Goal: Task Accomplishment & Management: Use online tool/utility

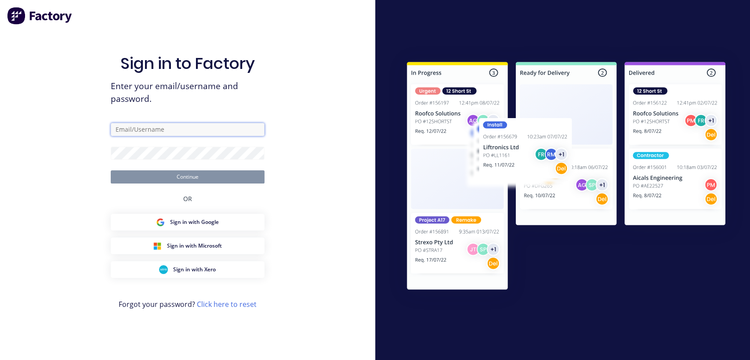
type input "[EMAIL_ADDRESS][DOMAIN_NAME]"
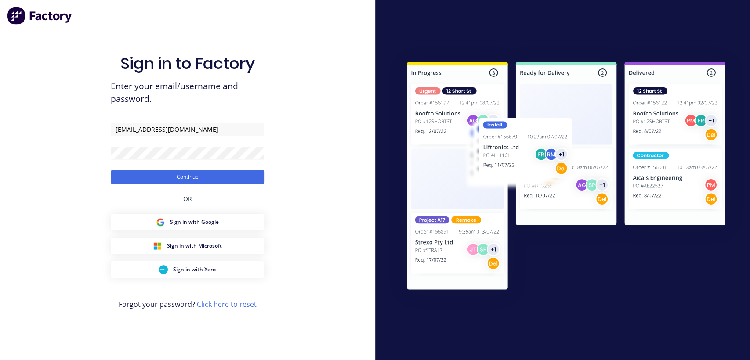
click at [183, 174] on button "Continue" at bounding box center [188, 176] width 154 height 13
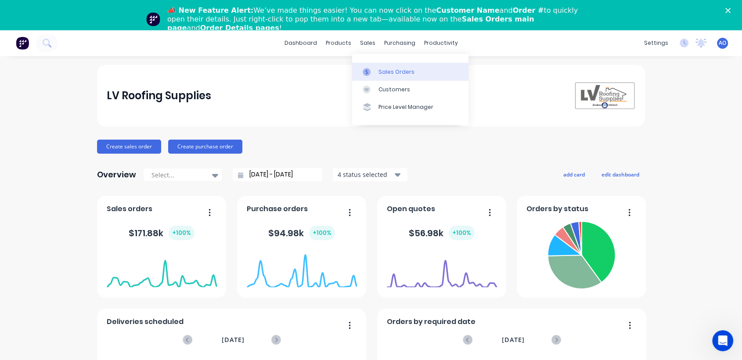
click at [372, 73] on div at bounding box center [369, 72] width 13 height 8
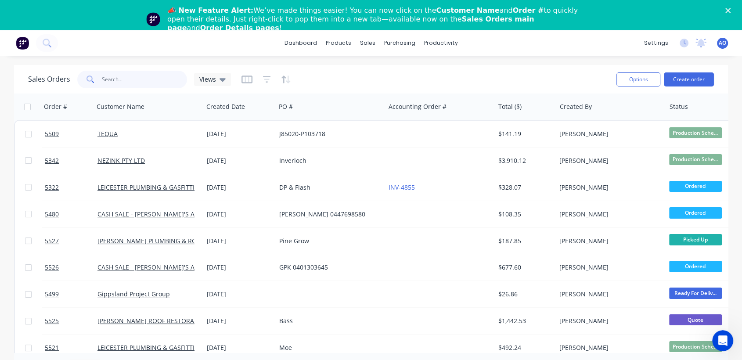
click at [126, 77] on input "text" at bounding box center [145, 80] width 86 height 18
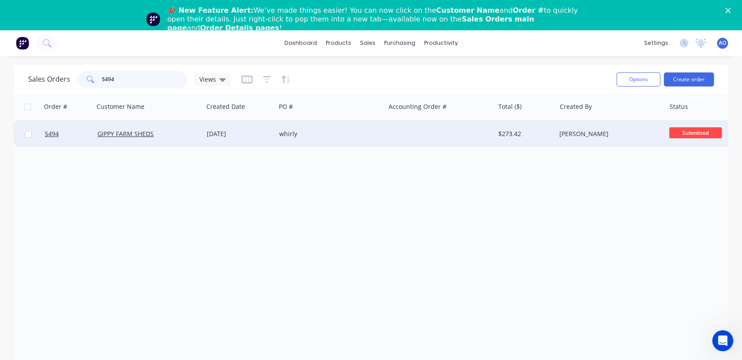
type input "5494"
click at [102, 141] on div "GIPPY FARM SHEDS" at bounding box center [148, 134] width 109 height 26
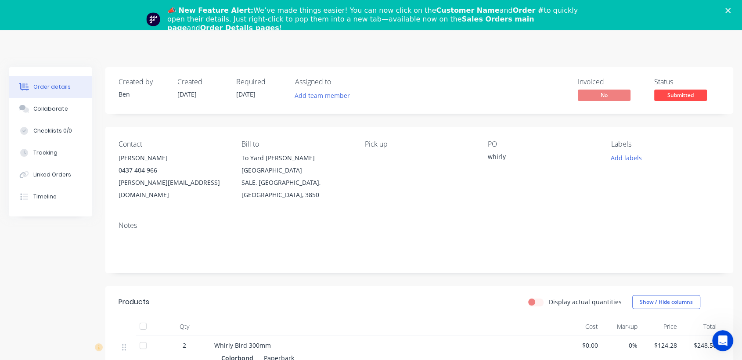
click at [731, 8] on icon "Close" at bounding box center [727, 10] width 5 height 5
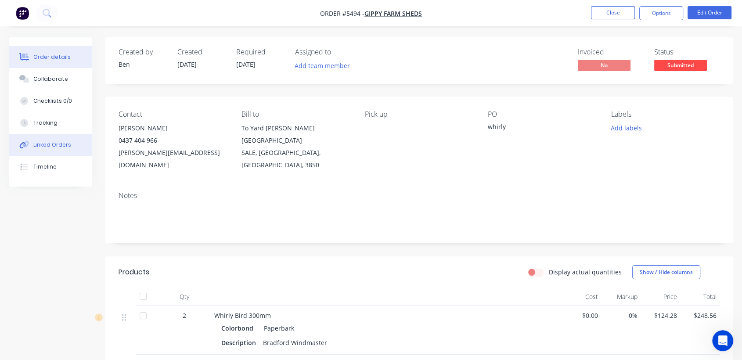
click at [59, 153] on button "Linked Orders" at bounding box center [50, 145] width 83 height 22
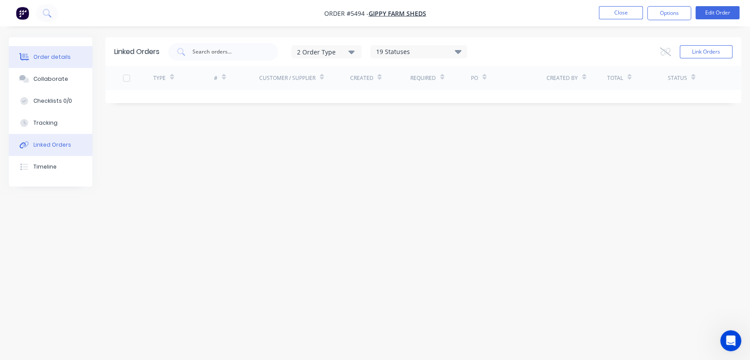
click at [55, 54] on div "Order details" at bounding box center [51, 57] width 37 height 8
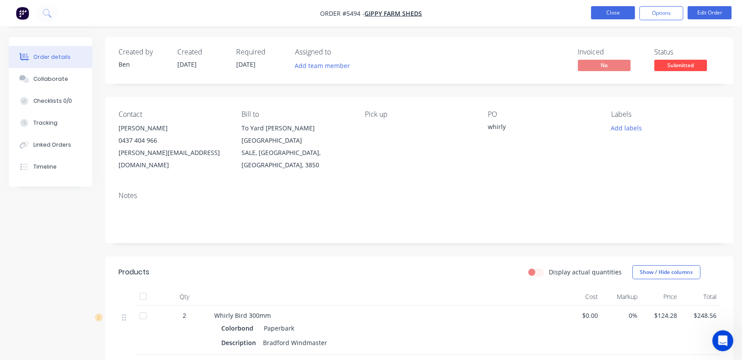
click at [603, 13] on button "Close" at bounding box center [613, 12] width 44 height 13
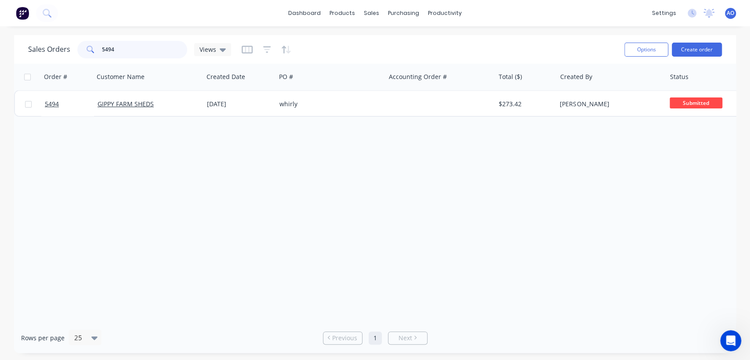
click at [125, 49] on input "5494" at bounding box center [145, 50] width 86 height 18
type input "5499"
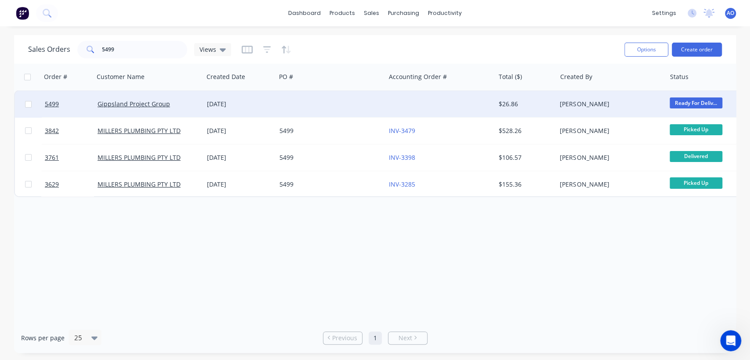
click at [152, 95] on div "Gippsland Project Group" at bounding box center [148, 104] width 109 height 26
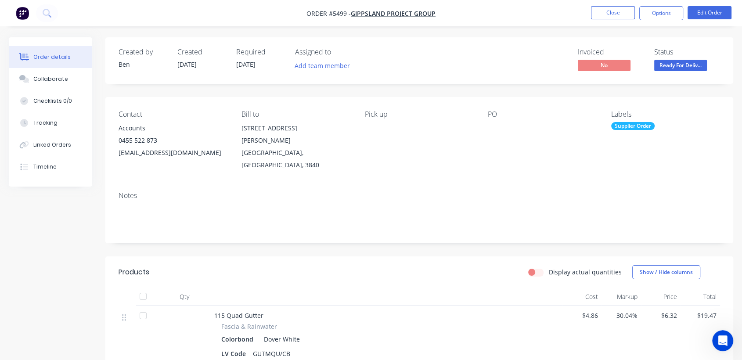
scroll to position [19, 0]
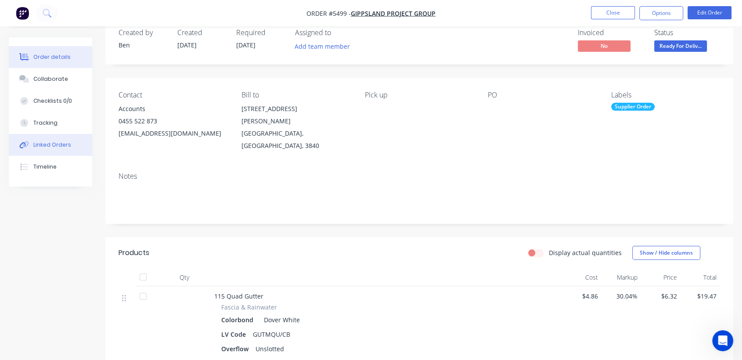
click at [70, 143] on button "Linked Orders" at bounding box center [50, 145] width 83 height 22
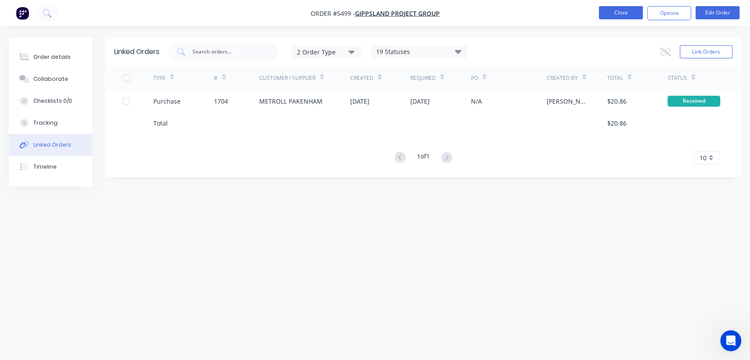
click at [605, 14] on button "Close" at bounding box center [620, 12] width 44 height 13
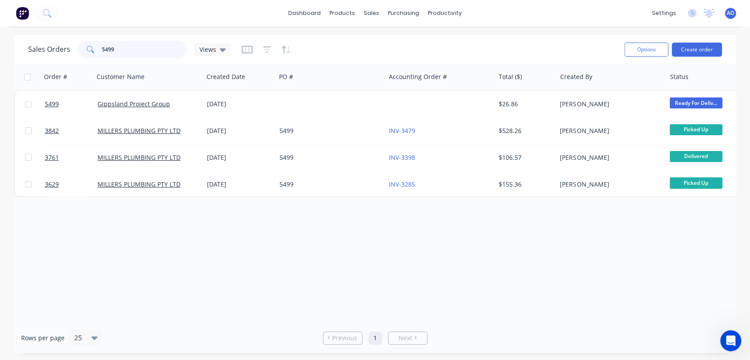
click at [134, 50] on input "5499" at bounding box center [145, 50] width 86 height 18
type input "5496"
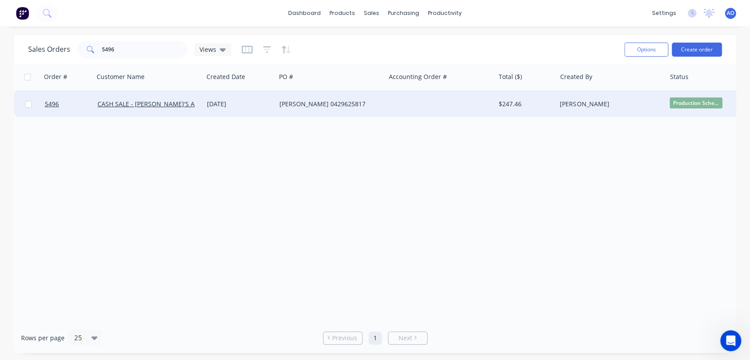
click at [138, 98] on div "CASH SALE - [PERSON_NAME]'S ACCOUNT" at bounding box center [148, 104] width 109 height 26
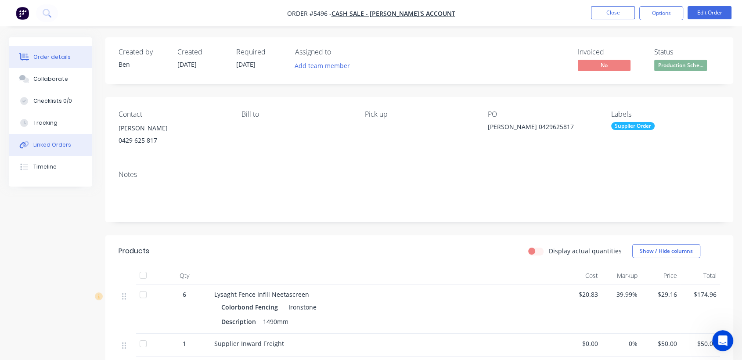
click at [65, 147] on div "Linked Orders" at bounding box center [52, 145] width 38 height 8
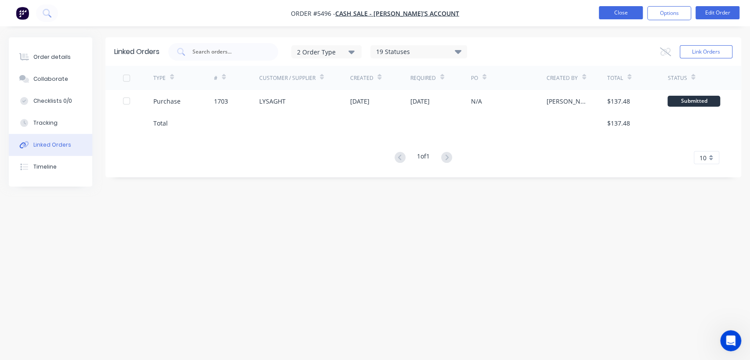
click at [624, 14] on button "Close" at bounding box center [620, 12] width 44 height 13
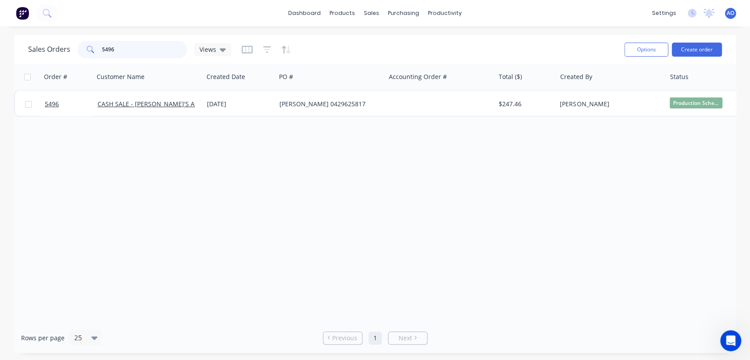
click at [122, 47] on input "5496" at bounding box center [145, 50] width 86 height 18
type input "5495"
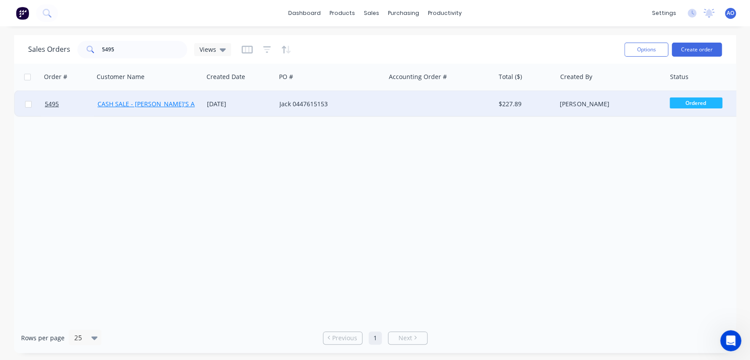
click at [124, 103] on link "CASH SALE - [PERSON_NAME]'S ACCOUNT" at bounding box center [158, 104] width 123 height 8
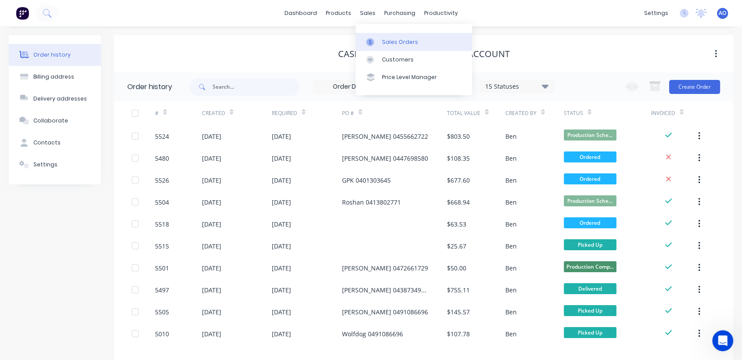
click at [377, 38] on div at bounding box center [372, 42] width 13 height 8
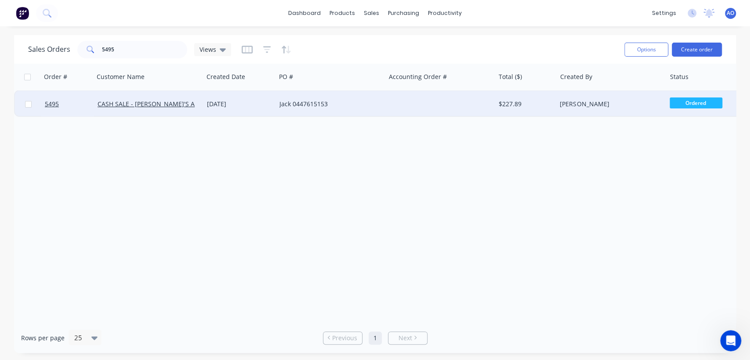
click at [184, 108] on div "CASH SALE - [PERSON_NAME]'S ACCOUNT" at bounding box center [145, 104] width 97 height 9
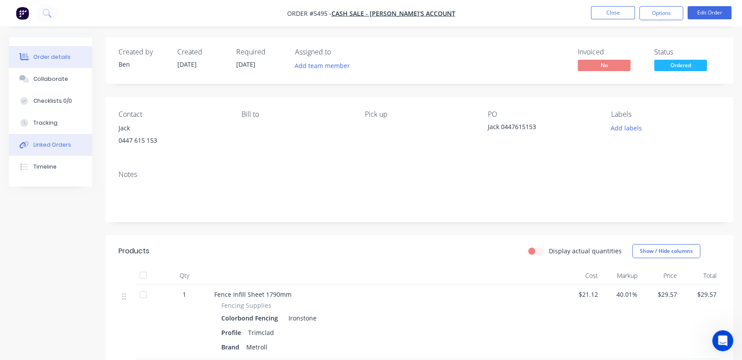
click at [61, 142] on div "Linked Orders" at bounding box center [52, 145] width 38 height 8
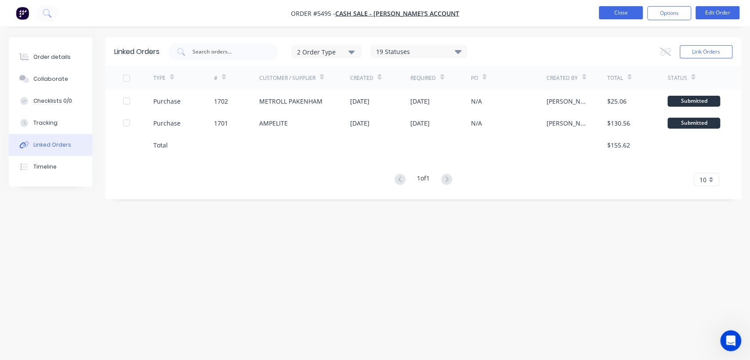
click at [621, 8] on button "Close" at bounding box center [620, 12] width 44 height 13
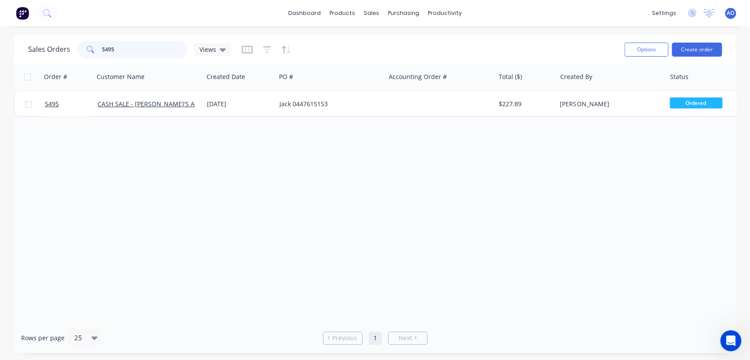
click at [114, 47] on input "5495" at bounding box center [145, 50] width 86 height 18
type input "5490"
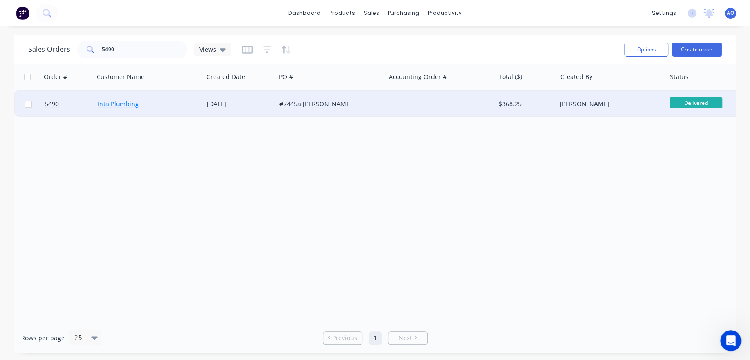
click at [120, 101] on link "Inta Plumbing" at bounding box center [117, 104] width 41 height 8
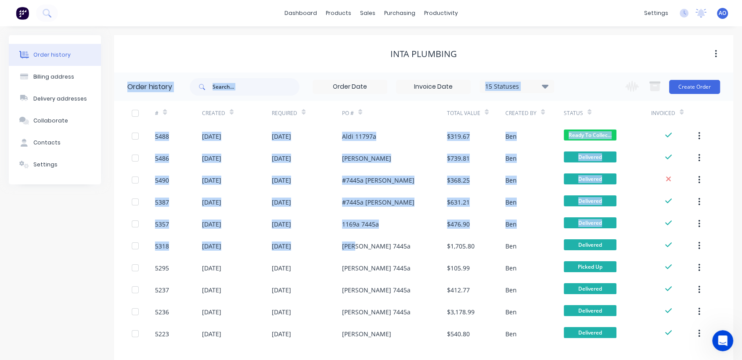
drag, startPoint x: 354, startPoint y: 250, endPoint x: 315, endPoint y: 43, distance: 210.8
click at [315, 43] on div "Inta Plumbing Order history 15 Statuses Invoice Status Invoiced Not Invoiced Pa…" at bounding box center [423, 214] width 619 height 359
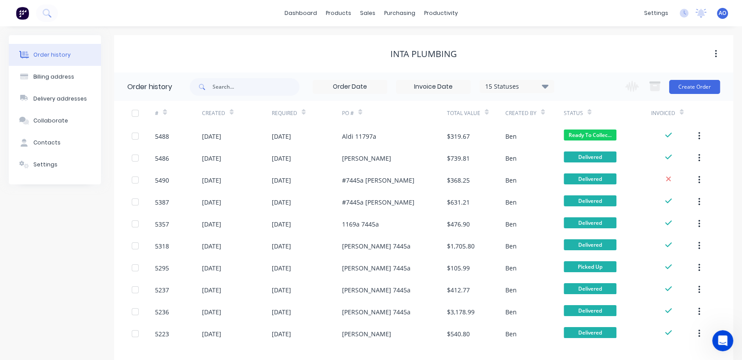
click at [315, 43] on div "Inta Plumbing" at bounding box center [423, 53] width 619 height 37
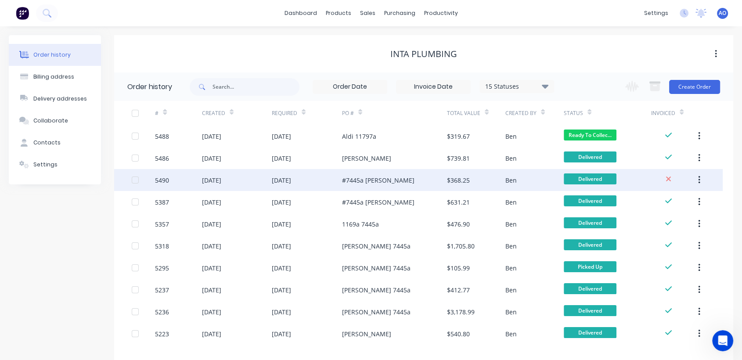
click at [209, 177] on div "[DATE]" at bounding box center [211, 180] width 19 height 9
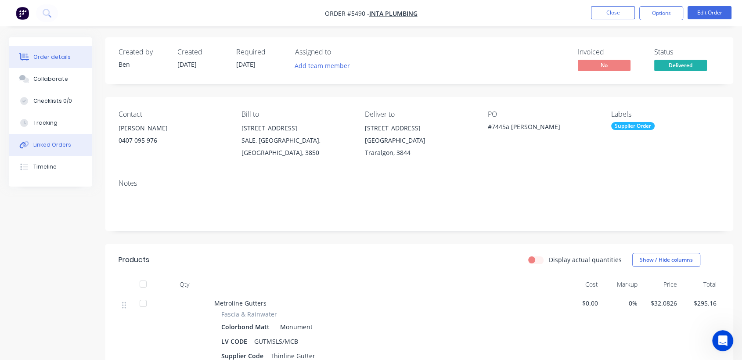
click at [85, 145] on button "Linked Orders" at bounding box center [50, 145] width 83 height 22
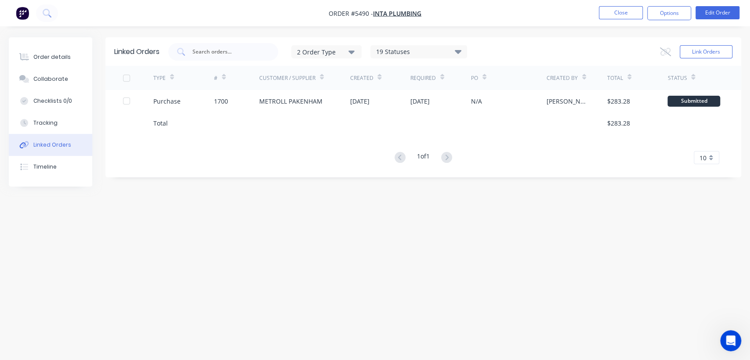
click at [9, 134] on button "Linked Orders" at bounding box center [50, 145] width 83 height 22
click at [611, 11] on button "Close" at bounding box center [620, 12] width 44 height 13
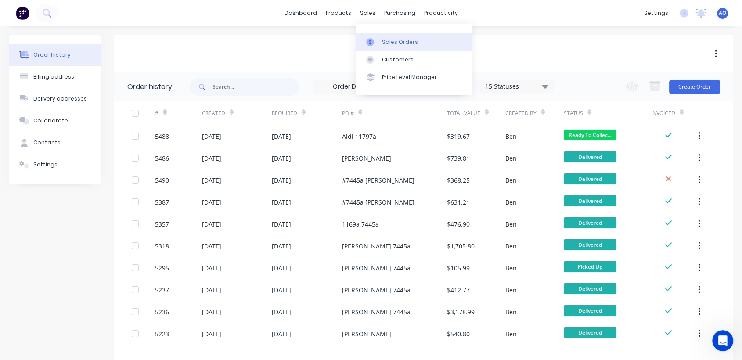
click at [378, 41] on div at bounding box center [372, 42] width 13 height 8
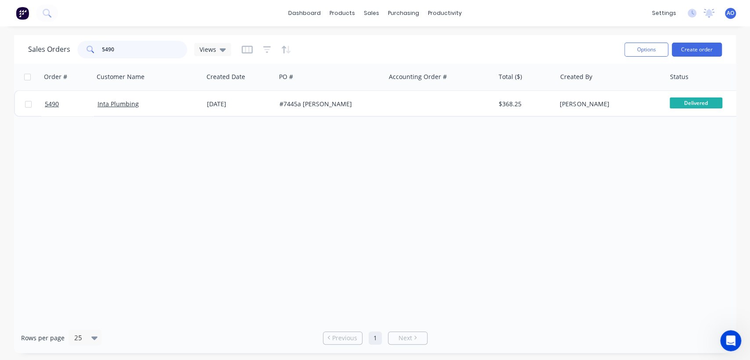
click at [132, 47] on input "5490" at bounding box center [145, 50] width 86 height 18
type input "5494"
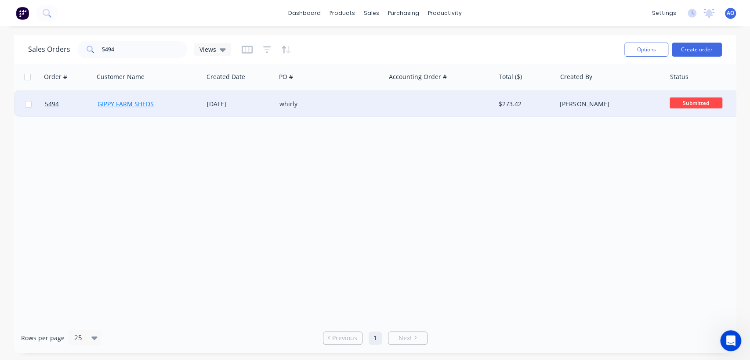
click at [144, 106] on link "GIPPY FARM SHEDS" at bounding box center [125, 104] width 56 height 8
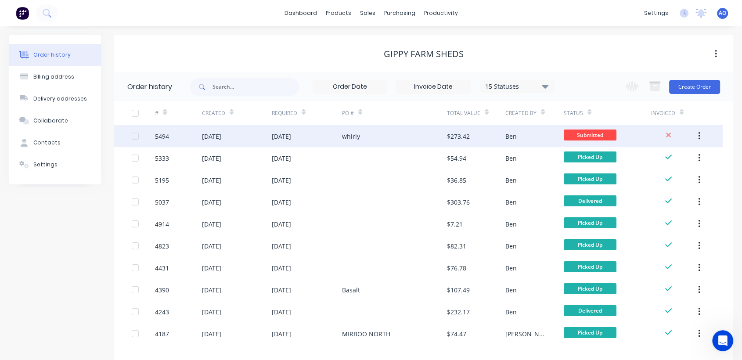
click at [173, 129] on div "5494" at bounding box center [178, 136] width 47 height 22
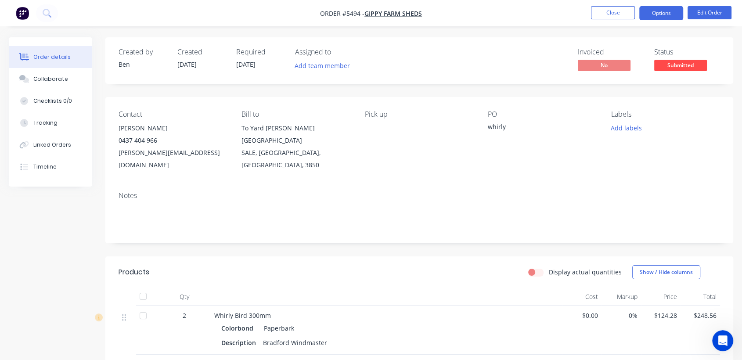
click at [668, 10] on button "Options" at bounding box center [661, 13] width 44 height 14
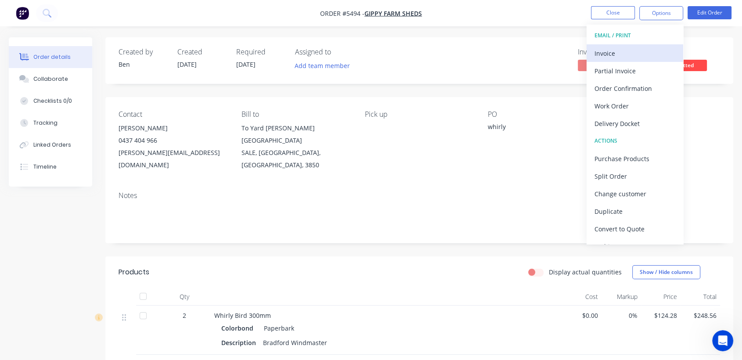
click at [616, 52] on div "Invoice" at bounding box center [635, 53] width 81 height 13
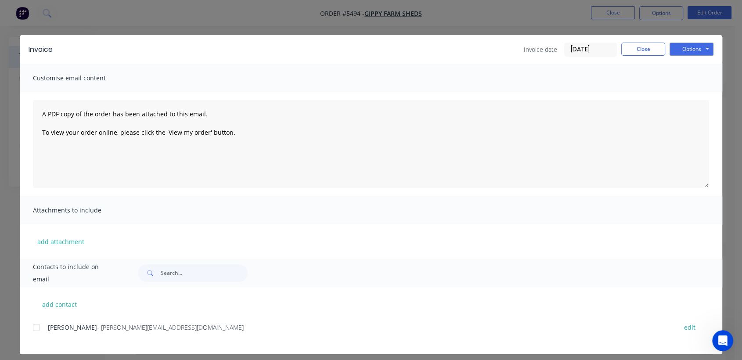
click at [37, 328] on div at bounding box center [37, 328] width 18 height 18
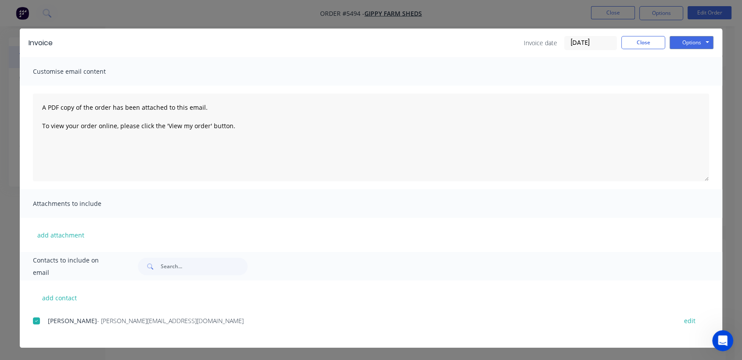
scroll to position [19, 0]
click at [687, 38] on button "Options" at bounding box center [692, 42] width 44 height 13
click at [685, 82] on button "Email" at bounding box center [698, 87] width 56 height 14
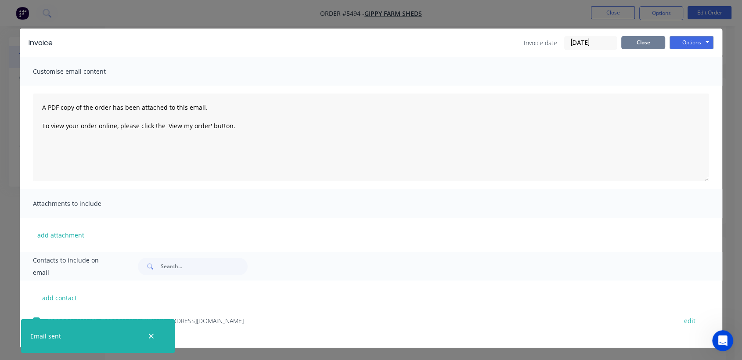
click at [638, 47] on button "Close" at bounding box center [643, 42] width 44 height 13
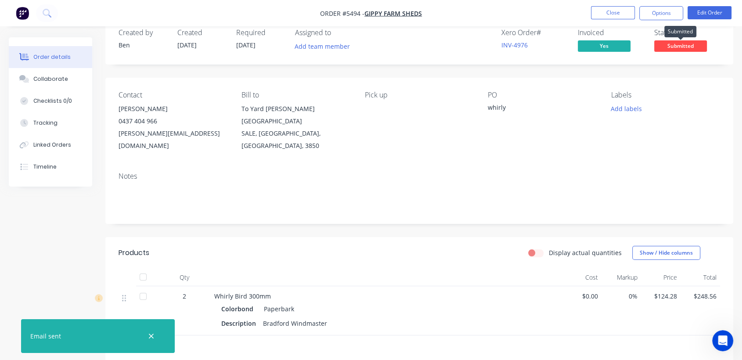
click at [669, 47] on span "Submitted" at bounding box center [680, 45] width 53 height 11
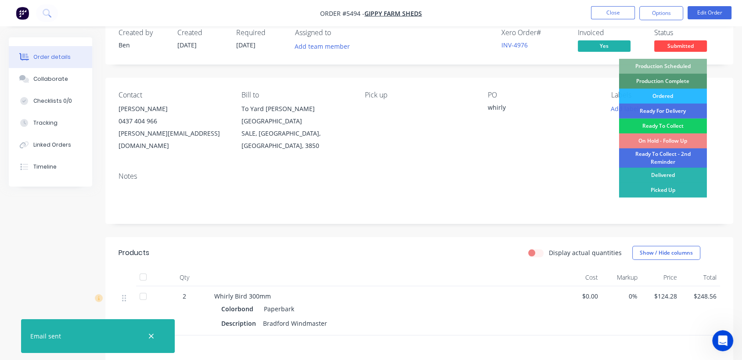
click at [643, 123] on div "Ready To Collect" at bounding box center [663, 126] width 88 height 15
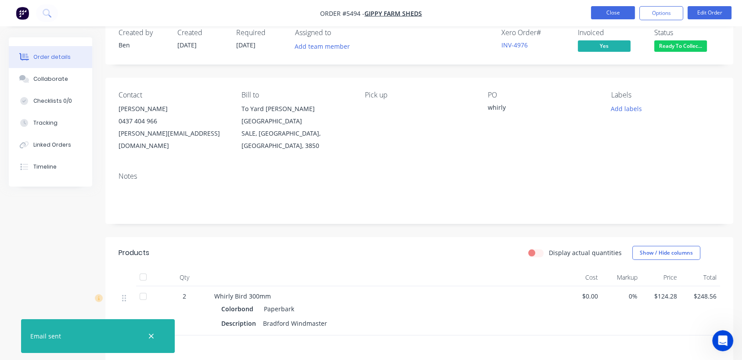
click at [602, 15] on button "Close" at bounding box center [613, 12] width 44 height 13
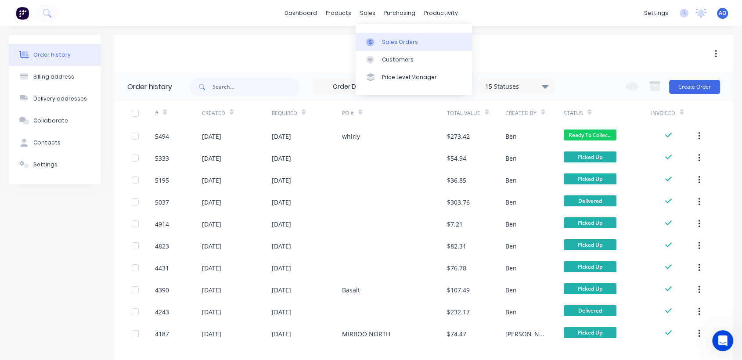
click at [382, 40] on div "Sales Orders" at bounding box center [400, 42] width 36 height 8
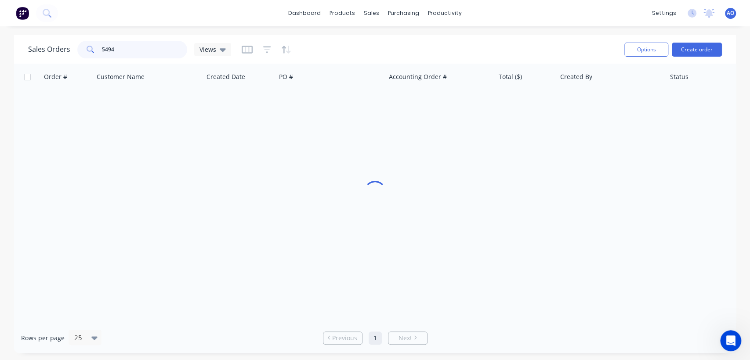
click at [132, 46] on input "5494" at bounding box center [145, 50] width 86 height 18
type input "5468"
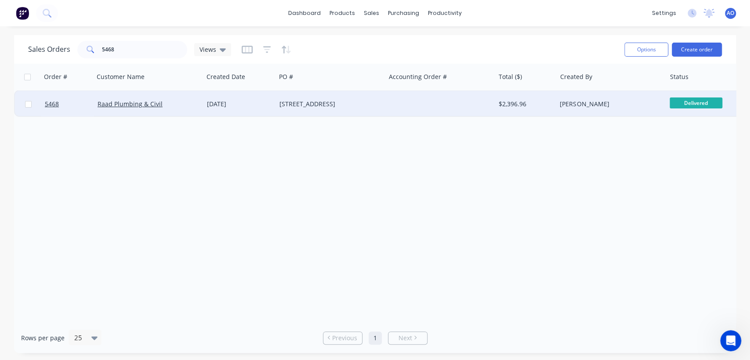
click at [256, 103] on div "[DATE]" at bounding box center [239, 104] width 65 height 9
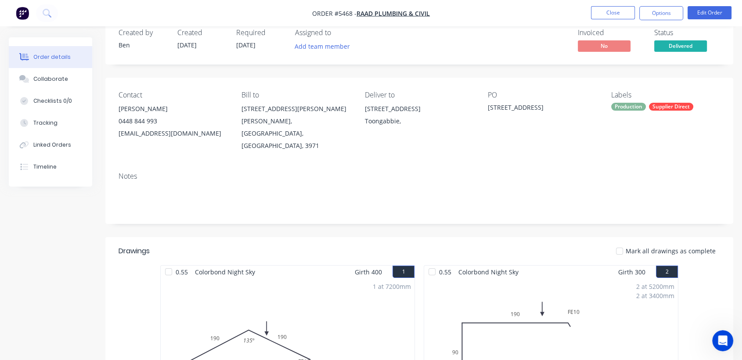
scroll to position [39, 0]
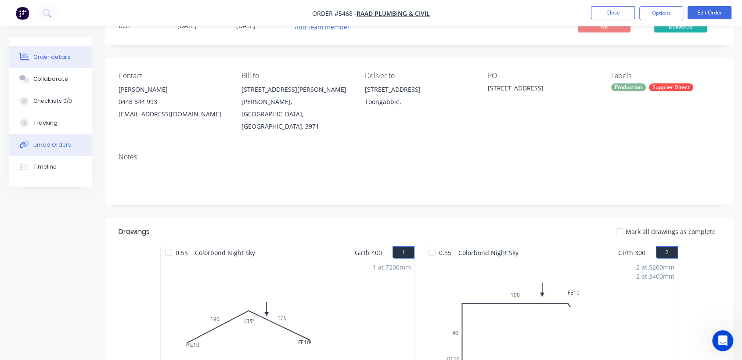
click at [56, 150] on button "Linked Orders" at bounding box center [50, 145] width 83 height 22
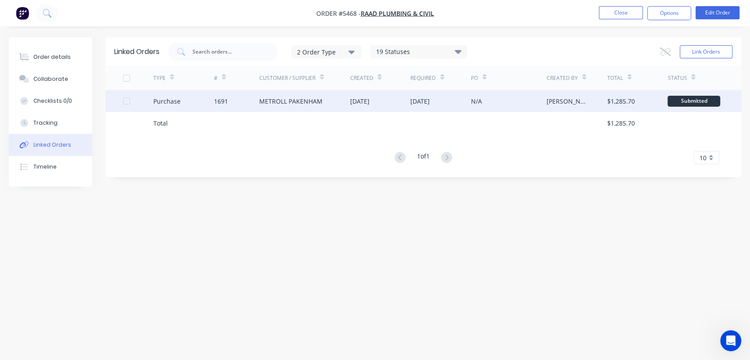
click at [369, 99] on div "[DATE]" at bounding box center [359, 101] width 19 height 9
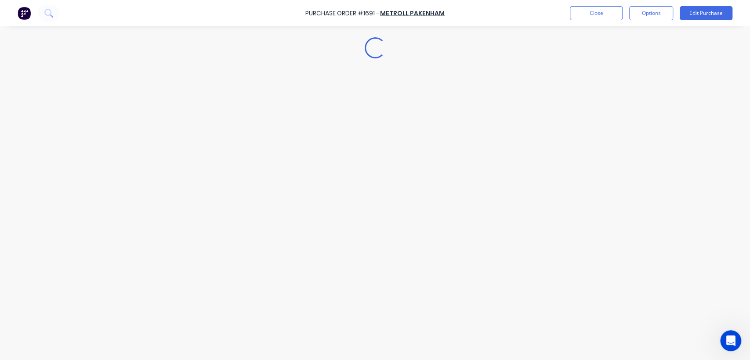
type textarea "x"
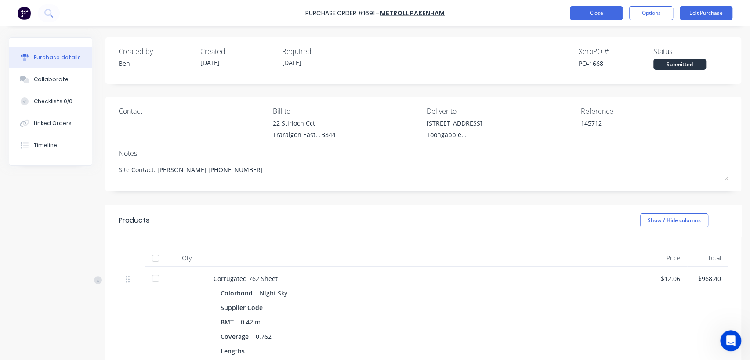
click at [596, 14] on button "Close" at bounding box center [596, 13] width 53 height 14
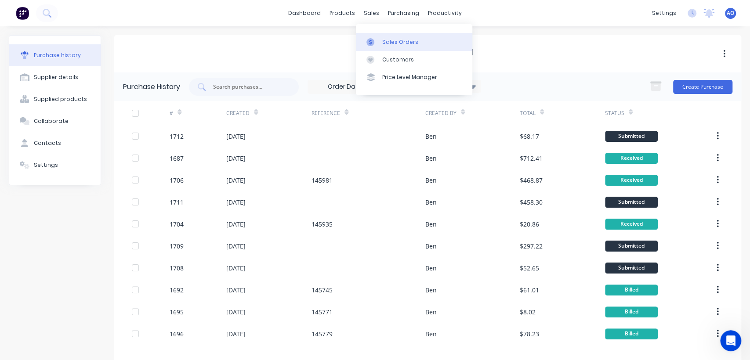
click at [379, 39] on div at bounding box center [372, 42] width 13 height 8
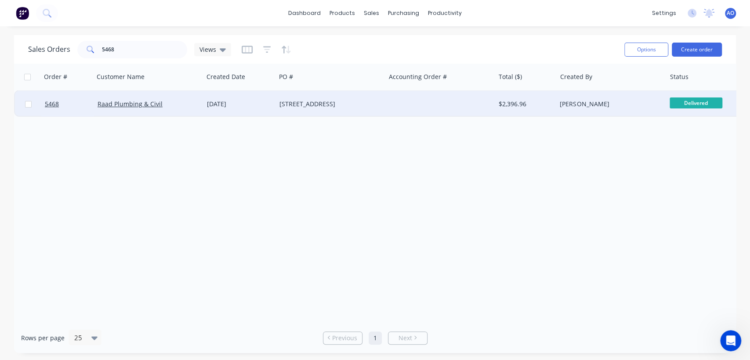
click at [323, 103] on div "[STREET_ADDRESS]" at bounding box center [327, 104] width 97 height 9
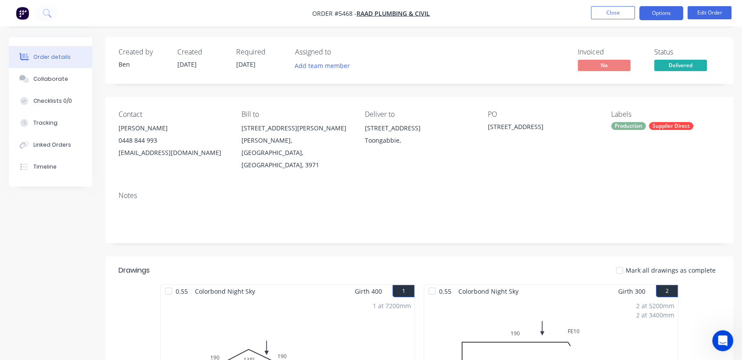
click at [660, 17] on button "Options" at bounding box center [661, 13] width 44 height 14
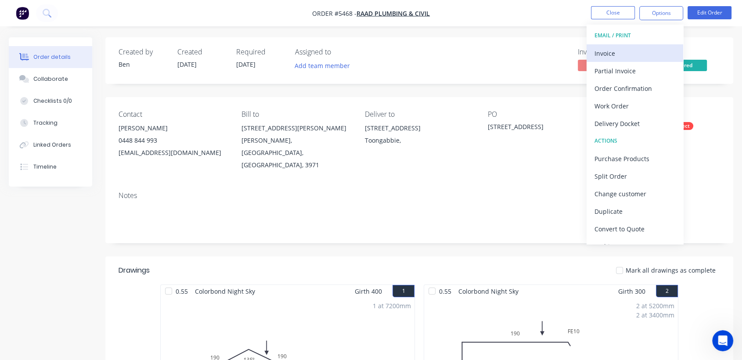
click at [639, 47] on div "Invoice" at bounding box center [635, 53] width 81 height 13
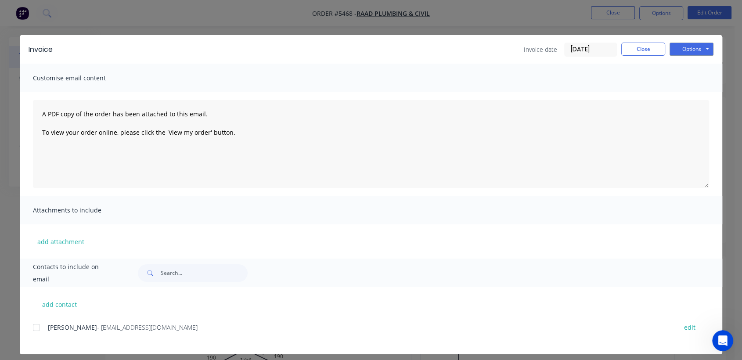
click at [32, 328] on div at bounding box center [37, 328] width 18 height 18
click at [676, 46] on button "Options" at bounding box center [692, 49] width 44 height 13
click at [675, 99] on button "Email" at bounding box center [698, 94] width 56 height 14
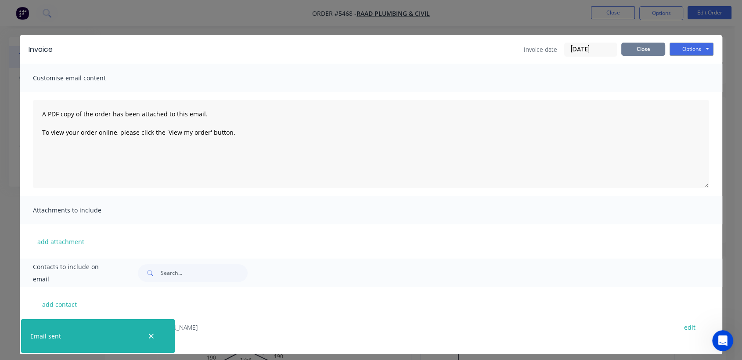
click at [634, 51] on button "Close" at bounding box center [643, 49] width 44 height 13
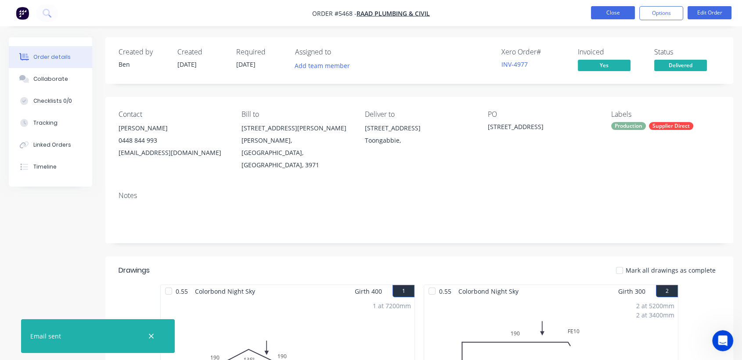
click at [606, 12] on button "Close" at bounding box center [613, 12] width 44 height 13
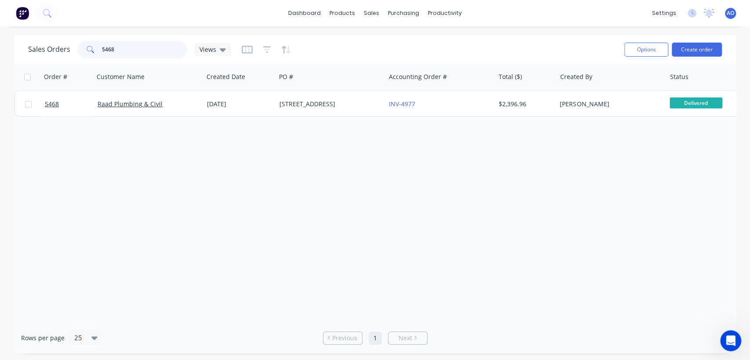
click at [126, 53] on input "5468" at bounding box center [145, 50] width 86 height 18
type input "5501"
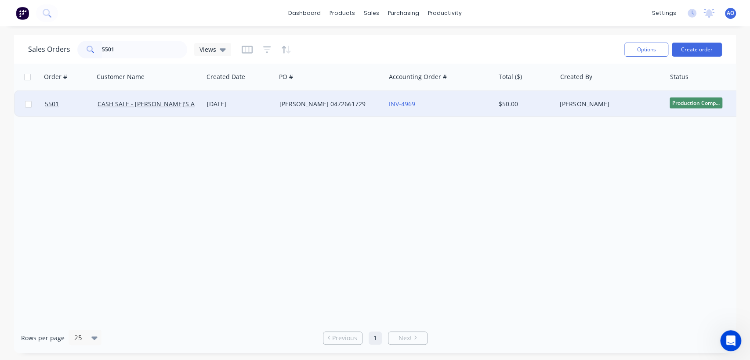
click at [351, 98] on div "[PERSON_NAME] 0472661729" at bounding box center [330, 104] width 109 height 26
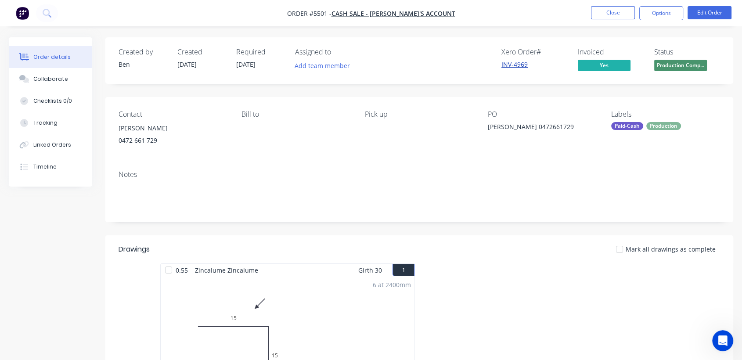
click at [522, 68] on link "INV-4969" at bounding box center [514, 64] width 26 height 8
click at [523, 64] on link "INV-4969" at bounding box center [514, 64] width 26 height 8
click at [606, 13] on button "Close" at bounding box center [613, 12] width 44 height 13
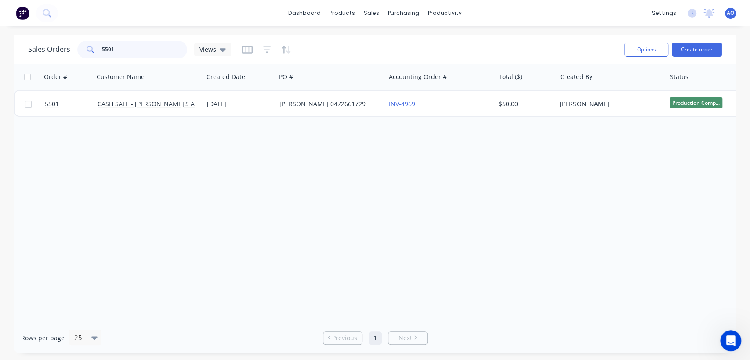
click at [133, 49] on input "5501" at bounding box center [145, 50] width 86 height 18
type input "5491"
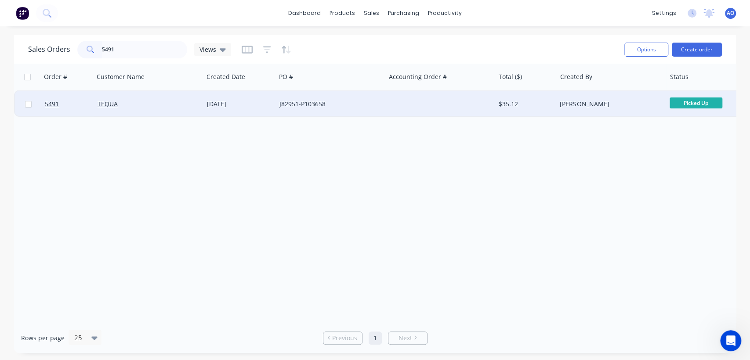
click at [189, 107] on div "TEQUA" at bounding box center [145, 104] width 97 height 9
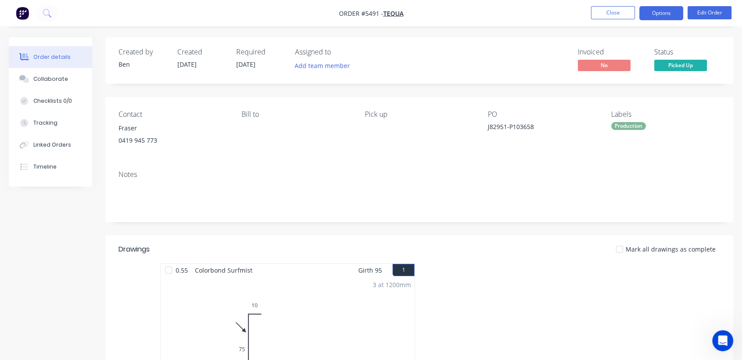
click at [653, 8] on button "Options" at bounding box center [661, 13] width 44 height 14
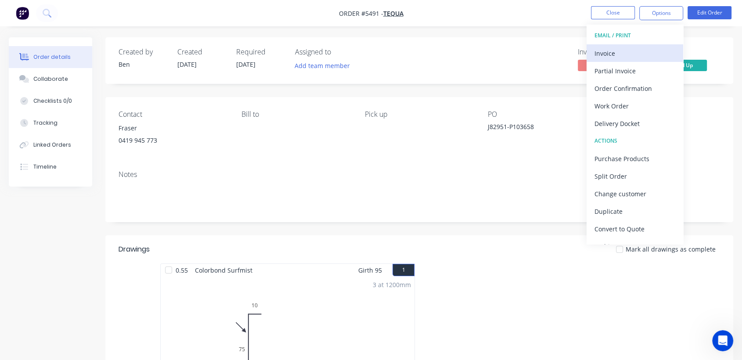
click at [598, 53] on div "Invoice" at bounding box center [635, 53] width 81 height 13
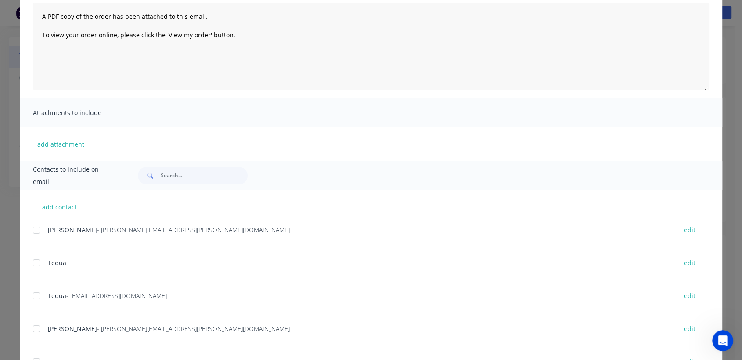
scroll to position [117, 0]
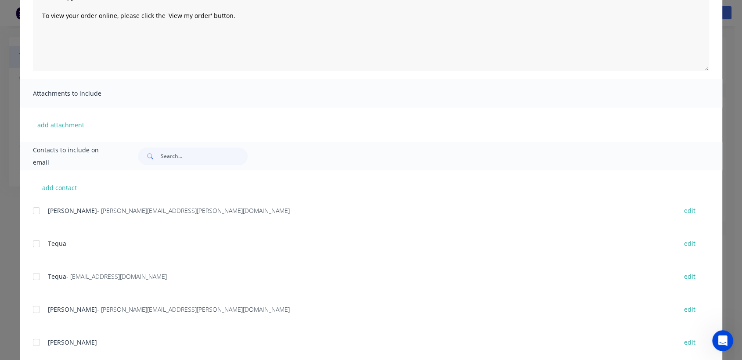
click at [32, 273] on div at bounding box center [37, 277] width 18 height 18
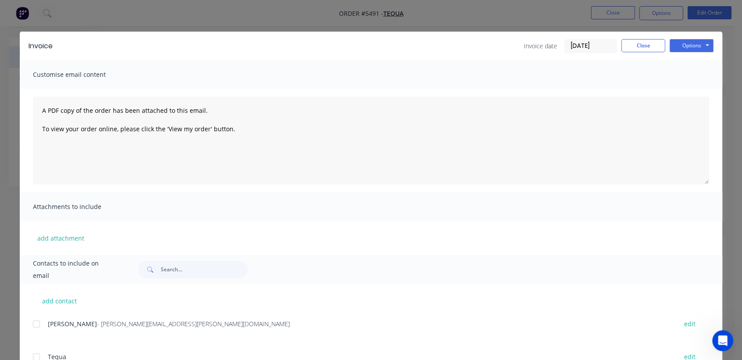
scroll to position [0, 0]
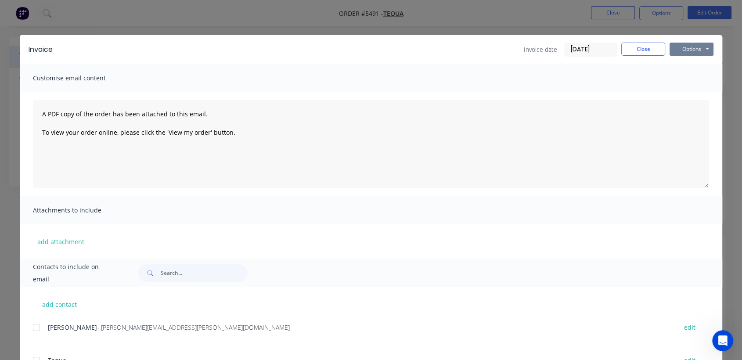
click at [678, 48] on button "Options" at bounding box center [692, 49] width 44 height 13
click at [681, 95] on button "Email" at bounding box center [698, 94] width 56 height 14
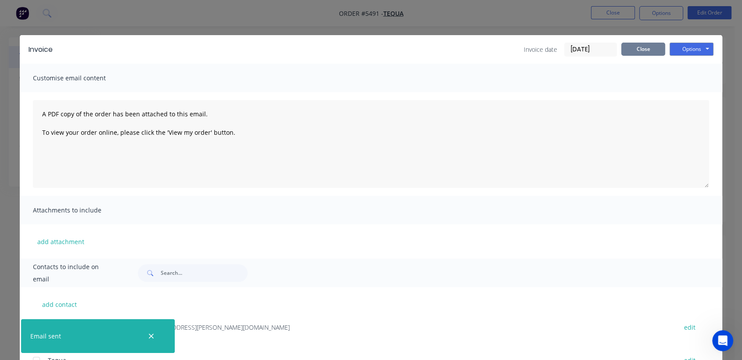
click at [629, 52] on button "Close" at bounding box center [643, 49] width 44 height 13
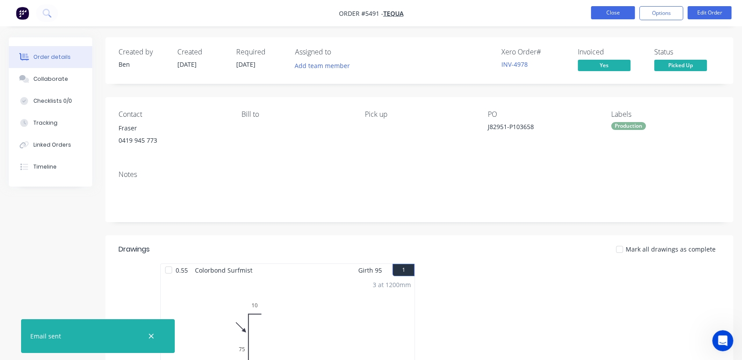
click at [614, 8] on button "Close" at bounding box center [613, 12] width 44 height 13
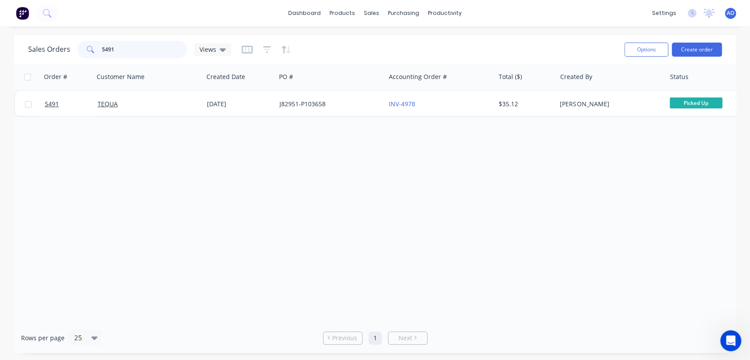
click at [127, 50] on input "5491" at bounding box center [145, 50] width 86 height 18
type input "5500"
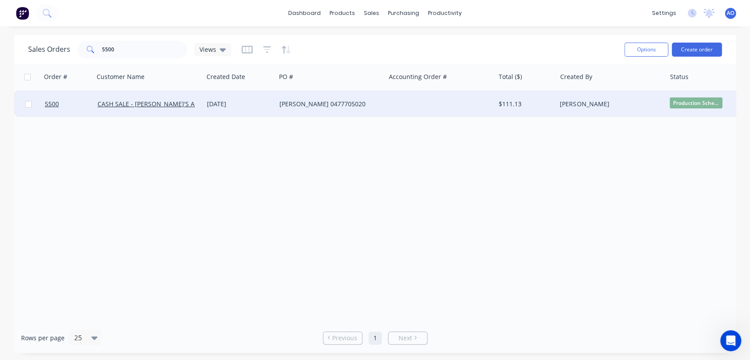
click at [237, 100] on div "[DATE]" at bounding box center [239, 104] width 65 height 9
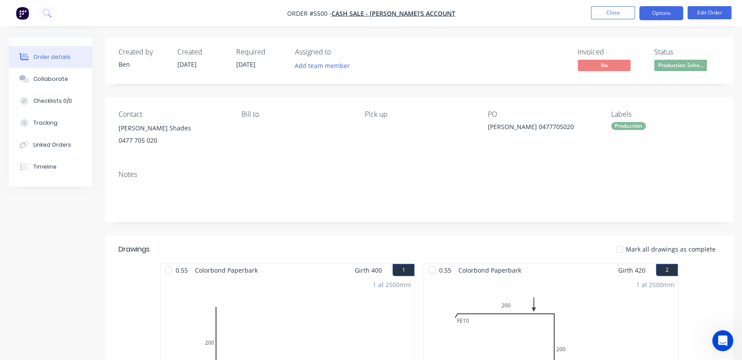
click at [660, 19] on button "Options" at bounding box center [661, 13] width 44 height 14
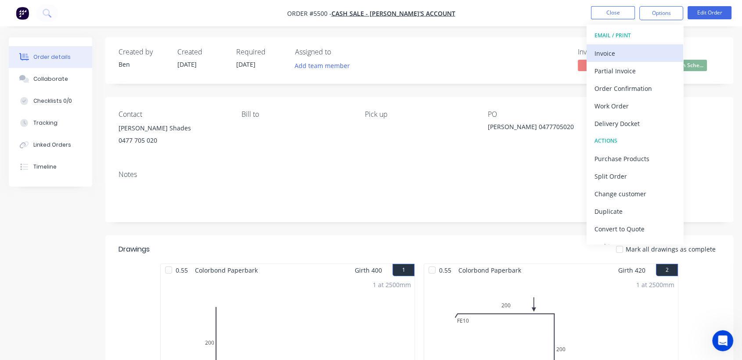
click at [608, 54] on div "Invoice" at bounding box center [635, 53] width 81 height 13
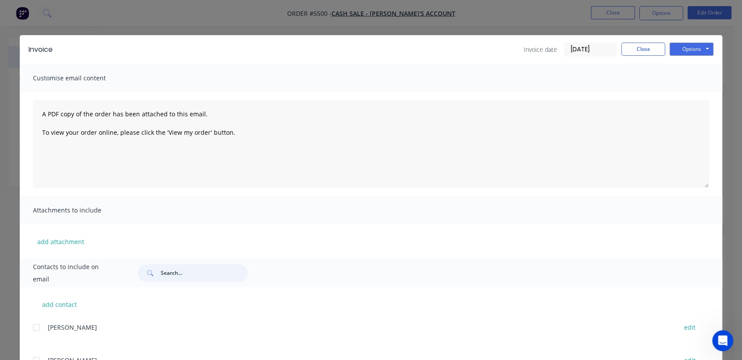
click at [192, 278] on input "text" at bounding box center [204, 273] width 87 height 18
type input "[PERSON_NAME]"
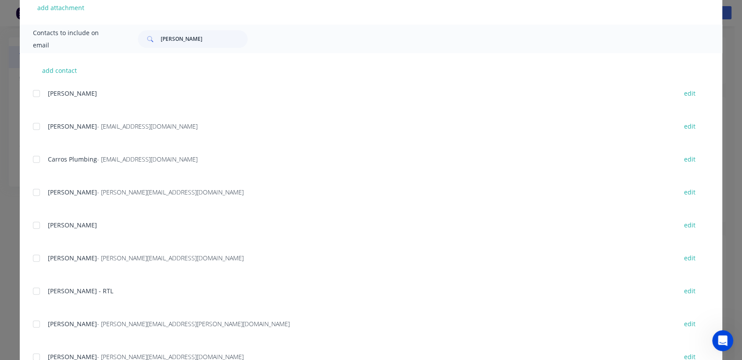
scroll to position [303, 0]
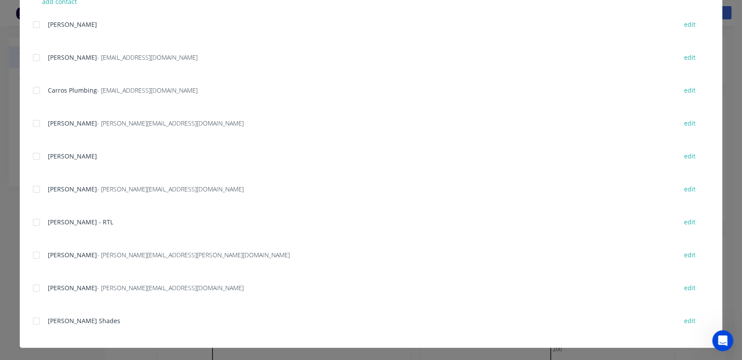
click at [34, 319] on div at bounding box center [37, 321] width 18 height 18
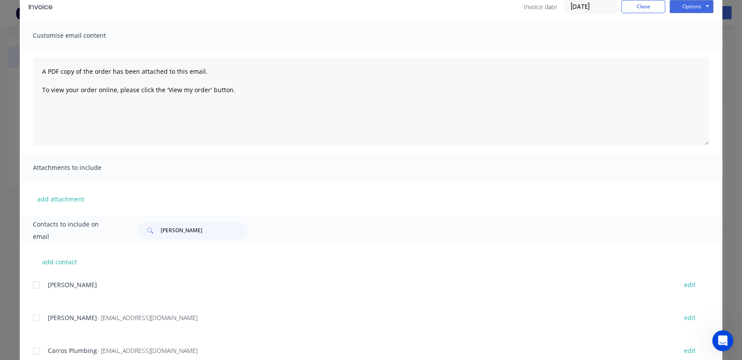
scroll to position [0, 0]
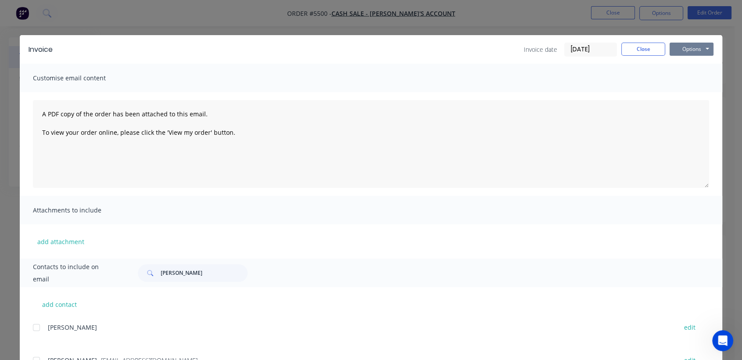
click at [699, 46] on button "Options" at bounding box center [692, 49] width 44 height 13
click at [688, 74] on button "Print" at bounding box center [698, 79] width 56 height 14
click at [639, 49] on button "Close" at bounding box center [643, 49] width 44 height 13
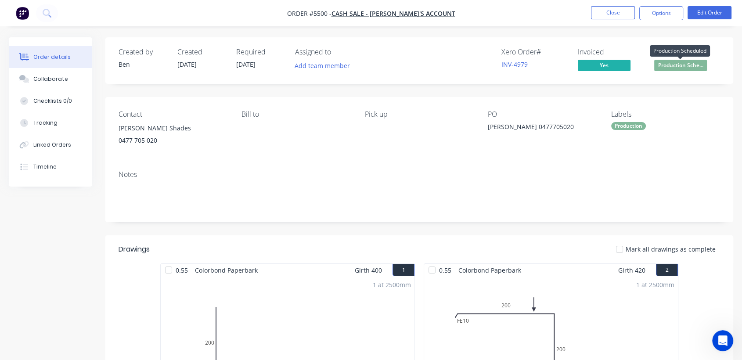
click at [691, 63] on span "Production Sche..." at bounding box center [680, 65] width 53 height 11
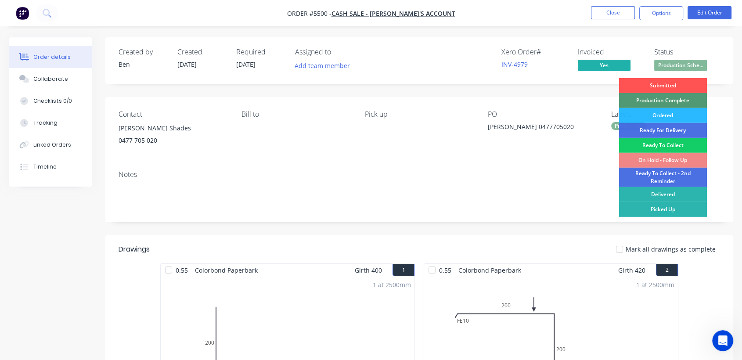
click at [667, 140] on div "Ready To Collect" at bounding box center [663, 145] width 88 height 15
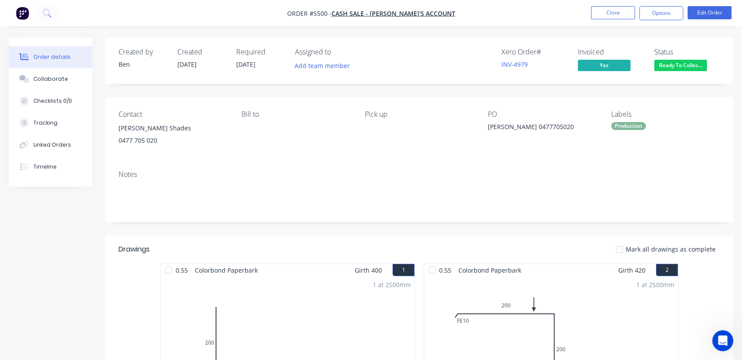
click at [667, 140] on div "Labels Production" at bounding box center [665, 130] width 109 height 40
click at [608, 15] on button "Close" at bounding box center [613, 12] width 44 height 13
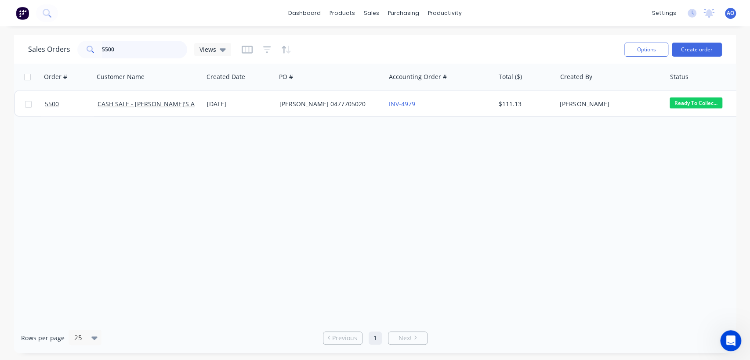
click at [139, 51] on input "5500" at bounding box center [145, 50] width 86 height 18
type input "5505"
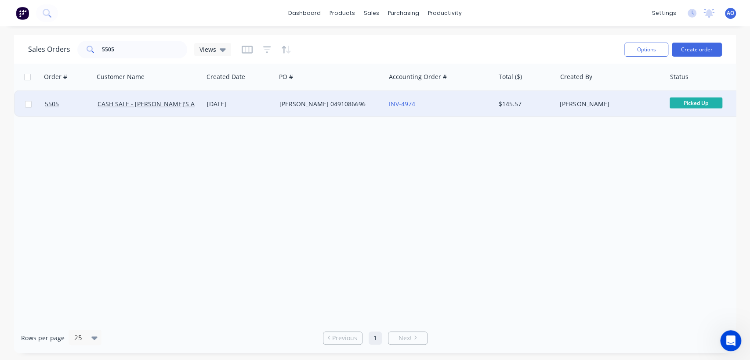
click at [399, 109] on div "INV-4974" at bounding box center [439, 104] width 109 height 26
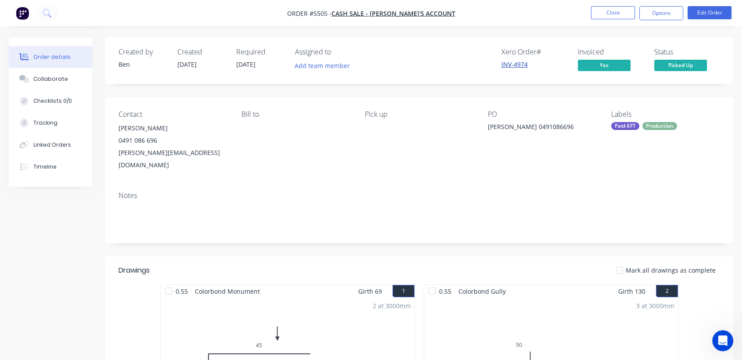
click at [512, 62] on link "INV-4974" at bounding box center [514, 64] width 26 height 8
click at [513, 61] on link "INV-4974" at bounding box center [514, 64] width 26 height 8
click at [604, 17] on button "Close" at bounding box center [613, 12] width 44 height 13
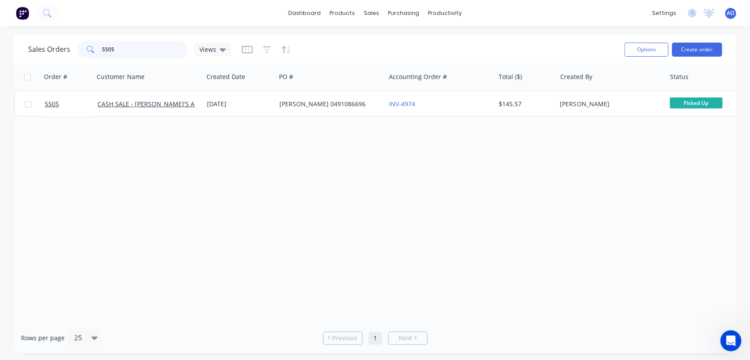
click at [119, 48] on input "5505" at bounding box center [145, 50] width 86 height 18
type input "5511"
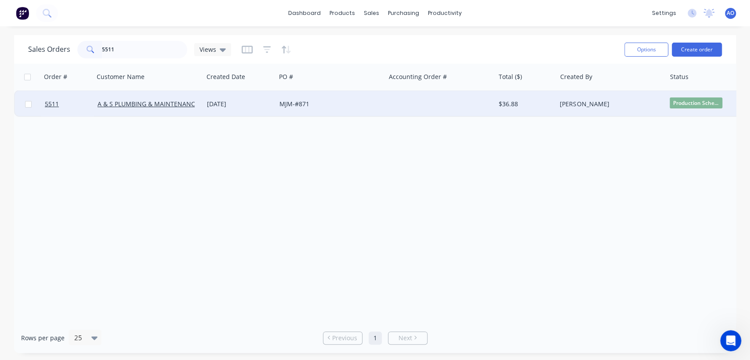
click at [337, 108] on div "MJM-#871" at bounding box center [330, 104] width 109 height 26
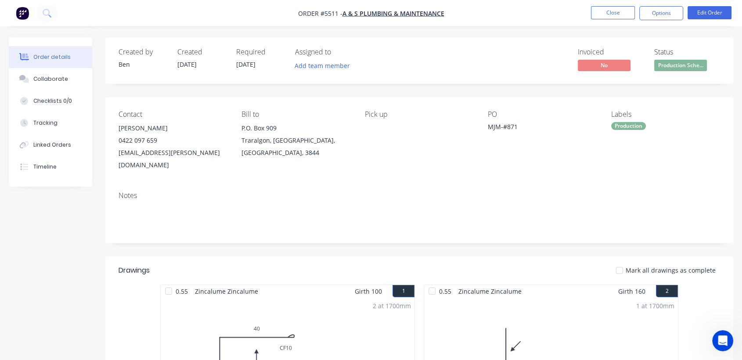
click at [658, 5] on nav "Order #5511 - A & S PLUMBING & MAINTENANCE Close Options Edit Order" at bounding box center [371, 13] width 742 height 26
click at [657, 7] on button "Options" at bounding box center [661, 13] width 44 height 14
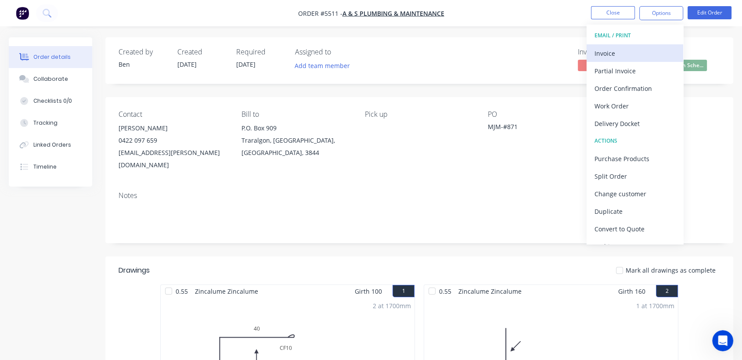
click at [616, 49] on div "Invoice" at bounding box center [635, 53] width 81 height 13
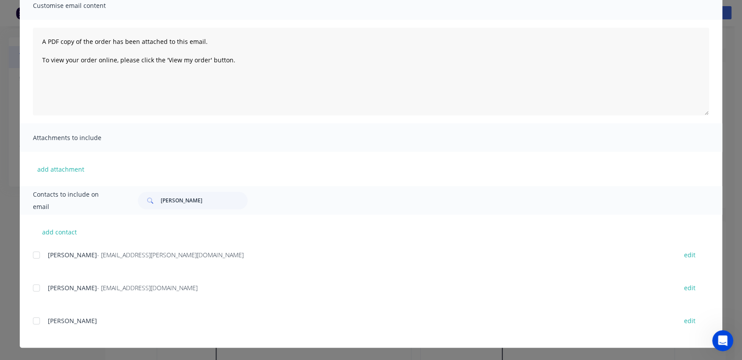
scroll to position [117, 0]
click at [30, 256] on div at bounding box center [37, 255] width 18 height 18
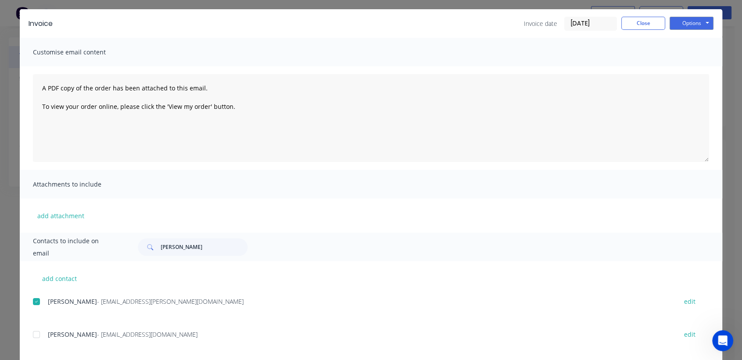
scroll to position [14, 0]
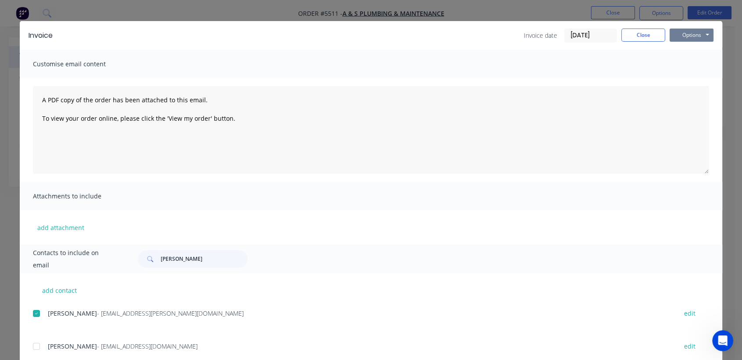
click at [687, 30] on button "Options" at bounding box center [692, 35] width 44 height 13
click at [677, 77] on button "Email" at bounding box center [698, 79] width 56 height 14
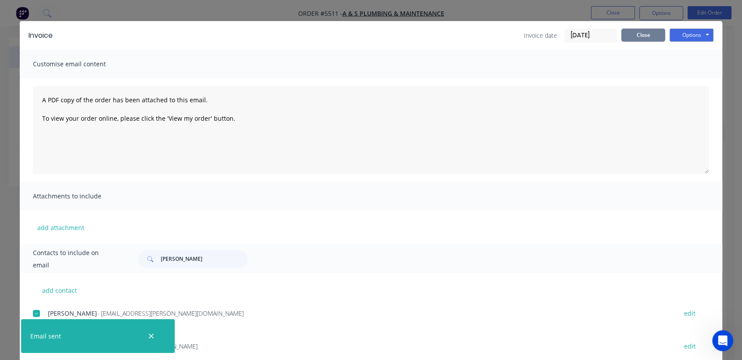
click at [645, 35] on button "Close" at bounding box center [643, 35] width 44 height 13
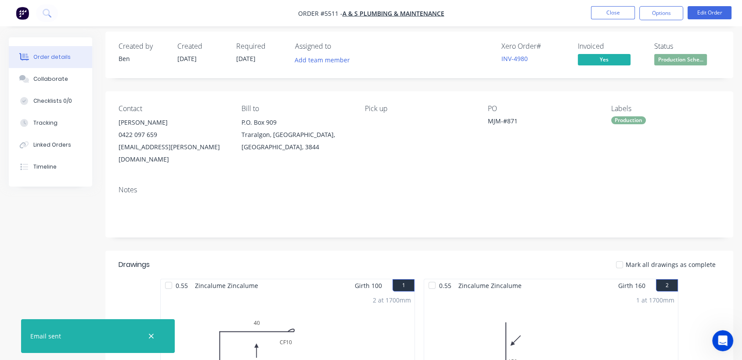
scroll to position [0, 0]
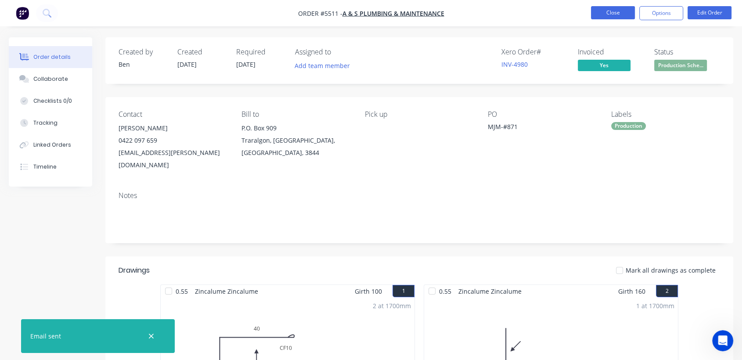
click at [601, 15] on button "Close" at bounding box center [613, 12] width 44 height 13
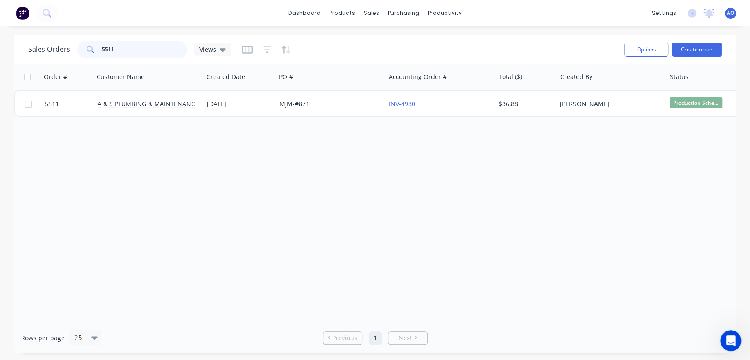
click at [143, 46] on input "5511" at bounding box center [145, 50] width 86 height 18
type input "5493"
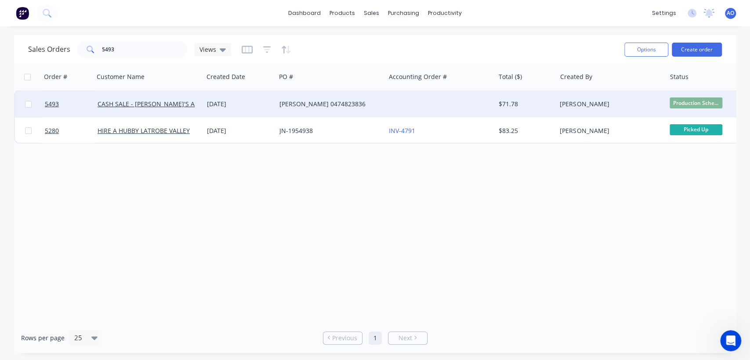
click at [251, 101] on div "[DATE]" at bounding box center [239, 104] width 65 height 9
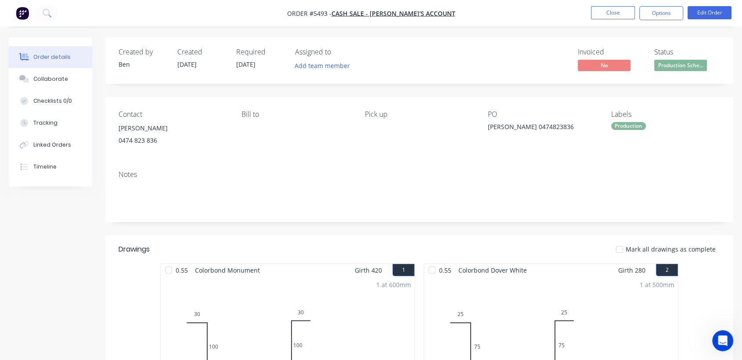
scroll to position [19, 0]
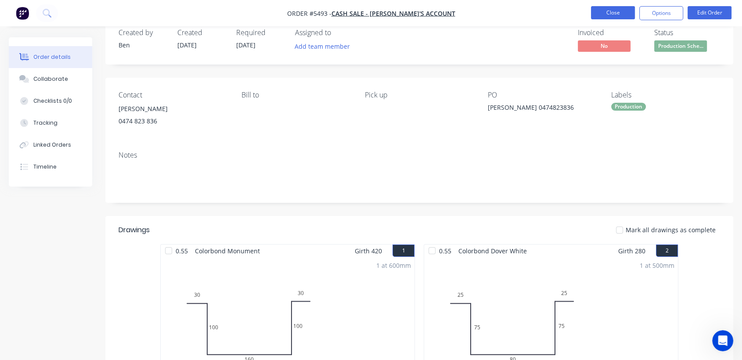
click at [619, 11] on button "Close" at bounding box center [613, 12] width 44 height 13
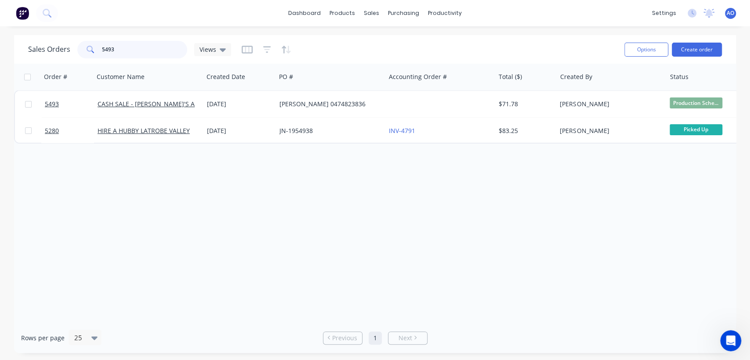
click at [127, 46] on input "5493" at bounding box center [145, 50] width 86 height 18
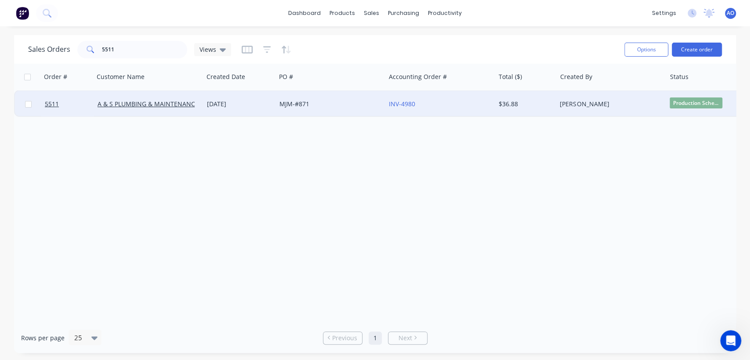
click at [711, 105] on span "Production Sche..." at bounding box center [695, 102] width 53 height 11
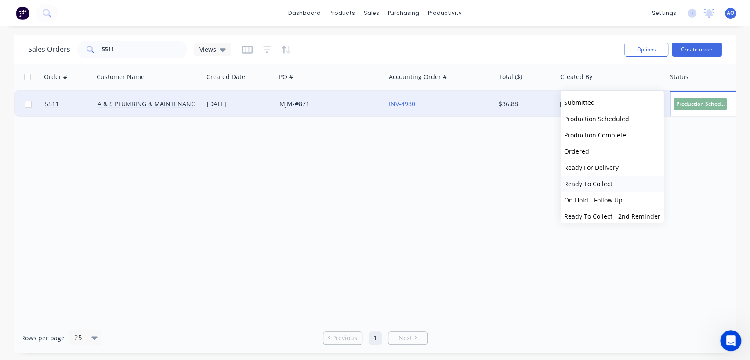
click at [598, 187] on span "Ready To Collect" at bounding box center [588, 184] width 48 height 8
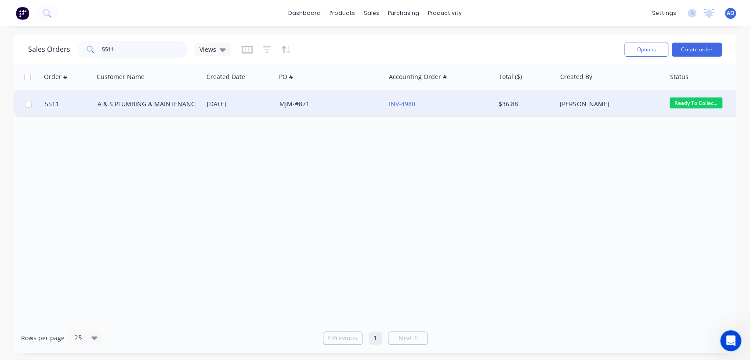
click at [118, 47] on input "5511" at bounding box center [145, 50] width 86 height 18
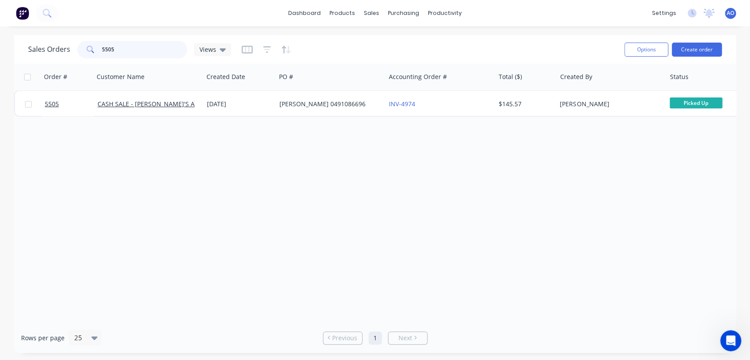
click at [131, 47] on input "5505" at bounding box center [145, 50] width 86 height 18
type input "5501"
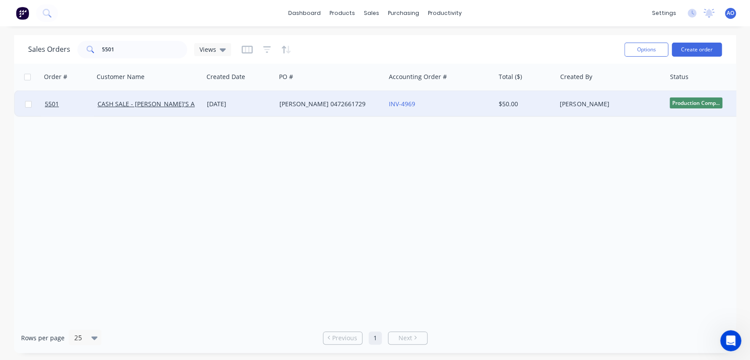
click at [712, 103] on span "Production Comp..." at bounding box center [695, 102] width 53 height 11
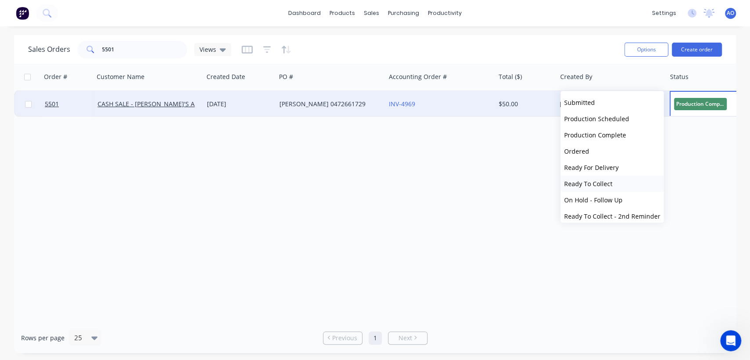
click at [606, 185] on span "Ready To Collect" at bounding box center [588, 184] width 48 height 8
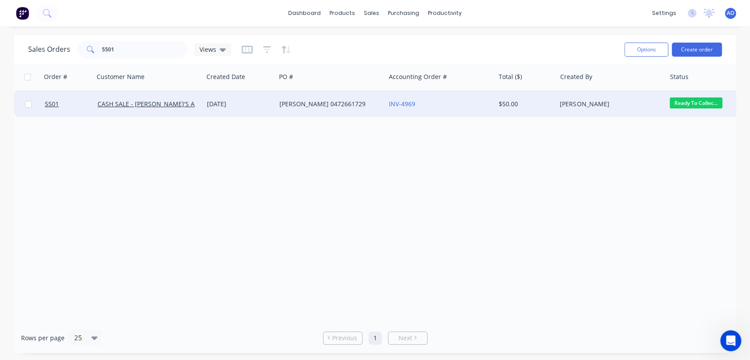
click at [374, 97] on div "[PERSON_NAME] 0472661729" at bounding box center [330, 104] width 109 height 26
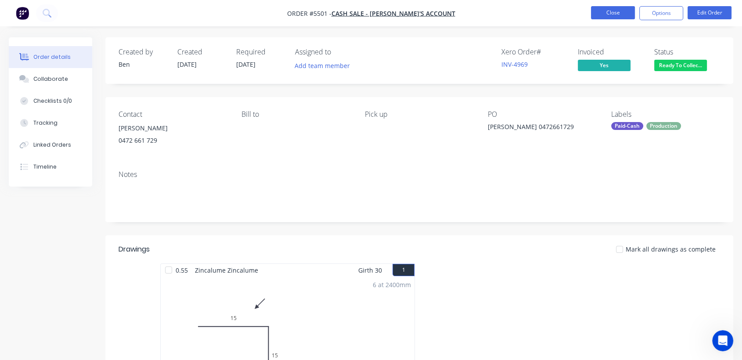
click at [611, 12] on button "Close" at bounding box center [613, 12] width 44 height 13
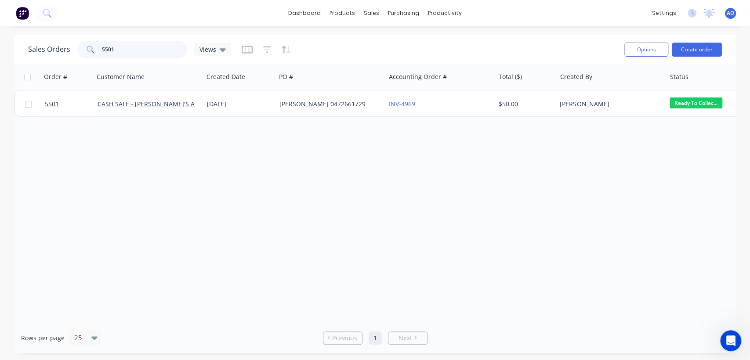
click at [137, 52] on input "5501" at bounding box center [145, 50] width 86 height 18
type input "5493"
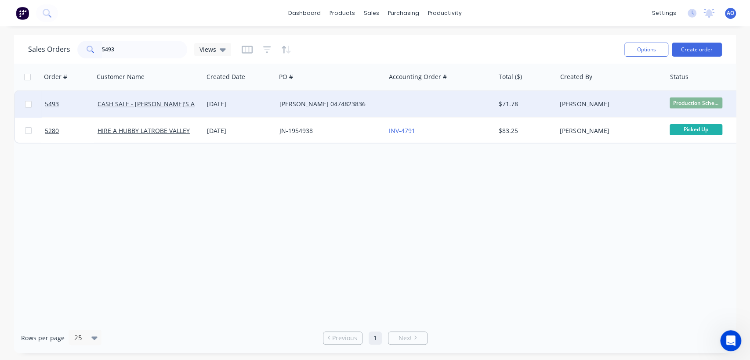
click at [400, 110] on div at bounding box center [439, 104] width 109 height 26
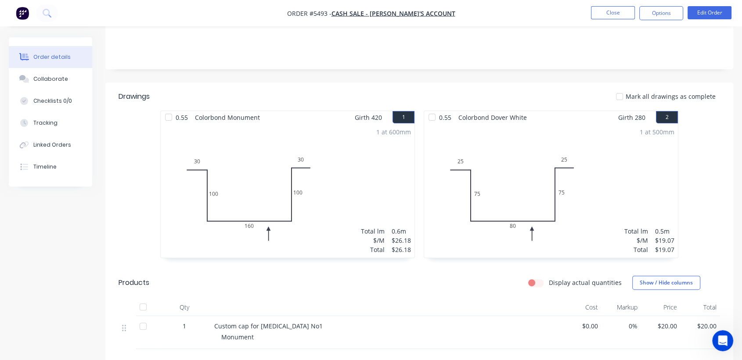
scroll to position [19, 0]
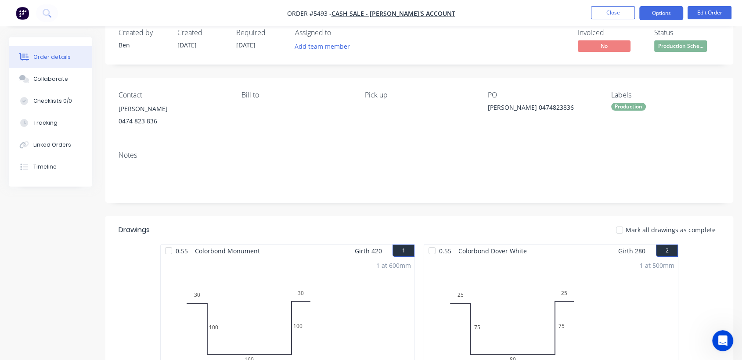
click at [668, 13] on button "Options" at bounding box center [661, 13] width 44 height 14
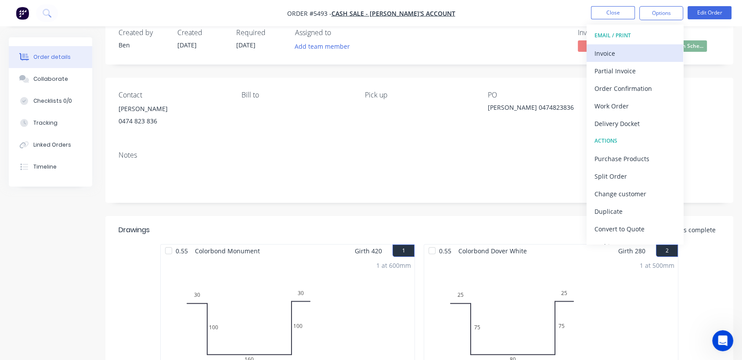
click at [598, 47] on div "Invoice" at bounding box center [635, 53] width 81 height 13
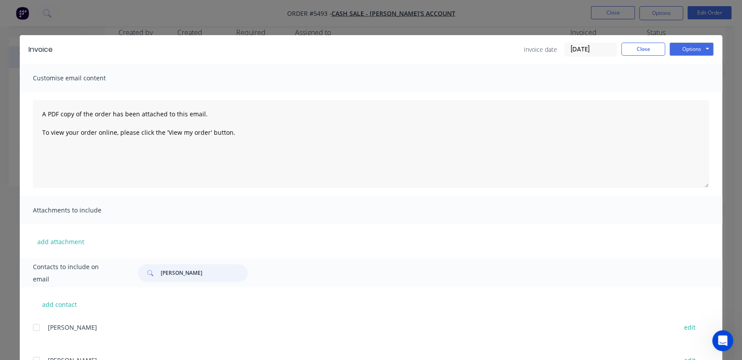
click at [174, 272] on input "[PERSON_NAME]" at bounding box center [204, 273] width 87 height 18
type input "t"
type input "[PERSON_NAME]"
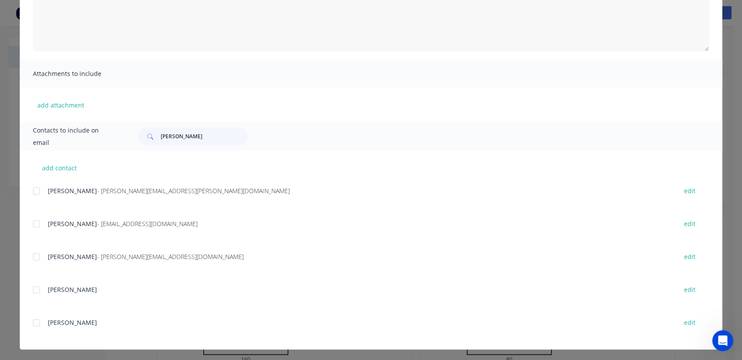
scroll to position [138, 0]
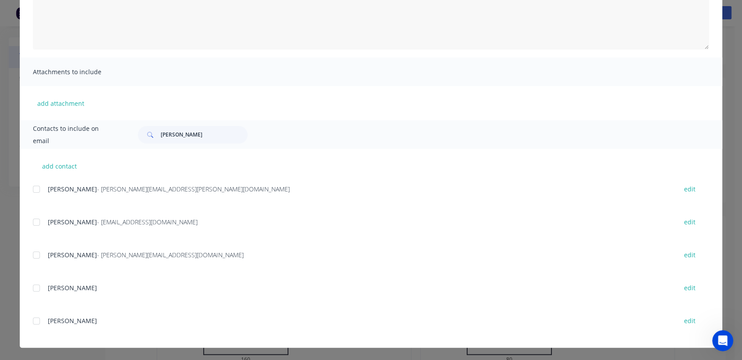
click at [34, 321] on div at bounding box center [37, 321] width 18 height 18
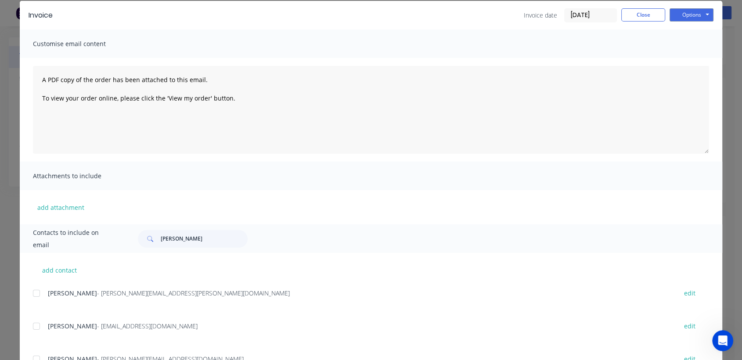
scroll to position [0, 0]
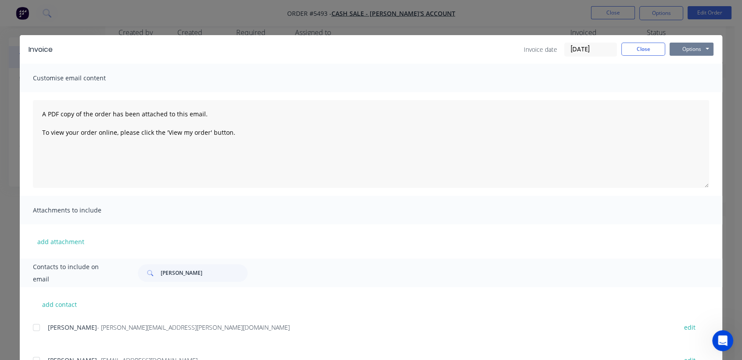
click at [680, 53] on button "Options" at bounding box center [692, 49] width 44 height 13
click at [678, 82] on button "Print" at bounding box center [698, 79] width 56 height 14
click at [631, 49] on button "Close" at bounding box center [643, 49] width 44 height 13
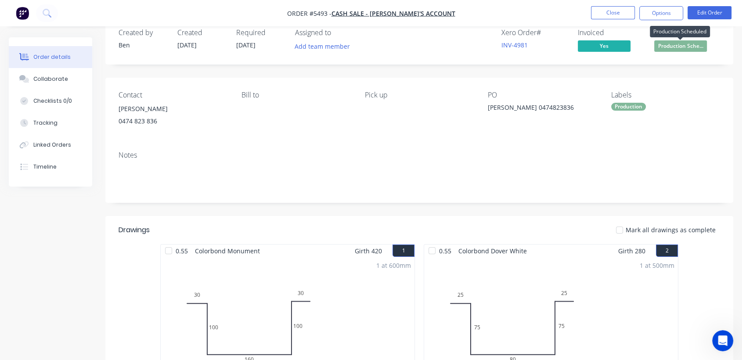
click at [678, 44] on span "Production Sche..." at bounding box center [680, 45] width 53 height 11
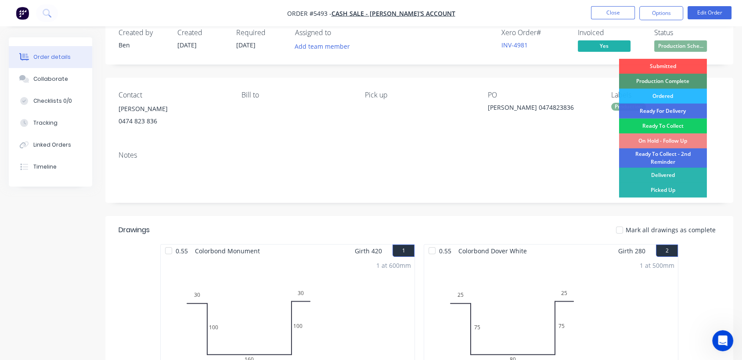
click at [649, 124] on div "Ready To Collect" at bounding box center [663, 126] width 88 height 15
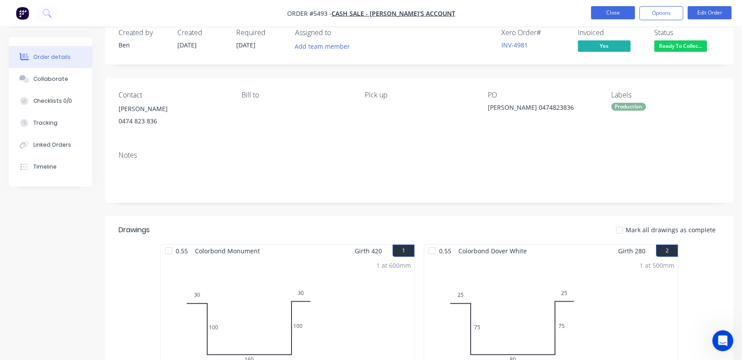
click at [614, 11] on button "Close" at bounding box center [613, 12] width 44 height 13
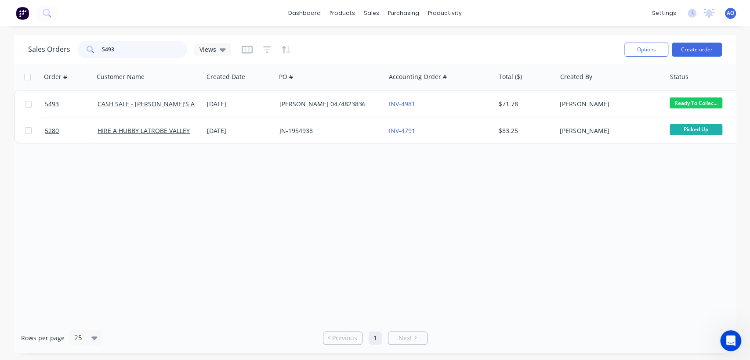
click at [116, 53] on input "5493" at bounding box center [145, 50] width 86 height 18
type input "5494"
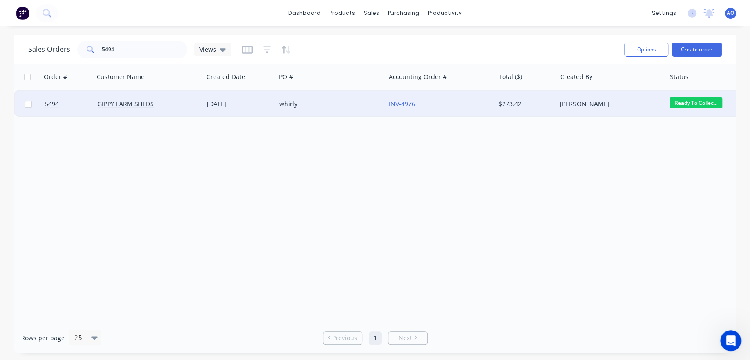
click at [336, 103] on div "whirly" at bounding box center [327, 104] width 97 height 9
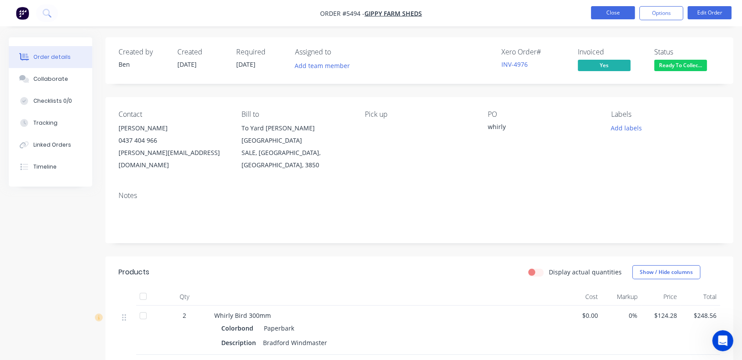
click at [601, 14] on button "Close" at bounding box center [613, 12] width 44 height 13
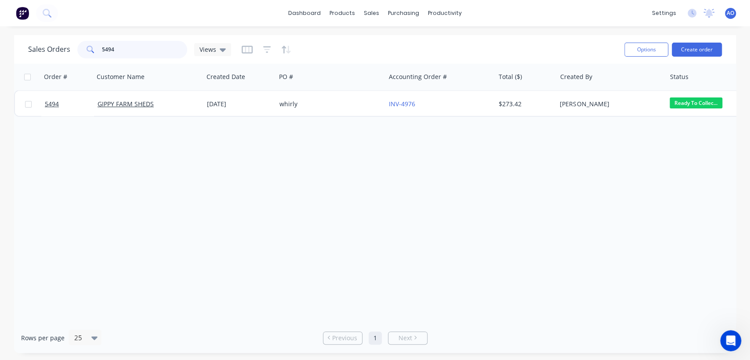
click at [108, 47] on input "5494" at bounding box center [145, 50] width 86 height 18
type input "5454"
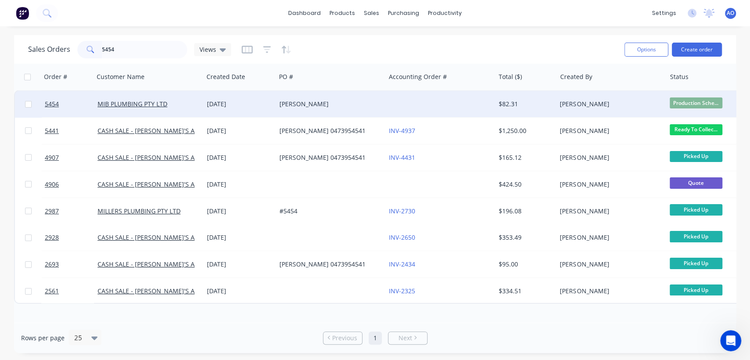
click at [347, 93] on div "[PERSON_NAME]" at bounding box center [330, 104] width 109 height 26
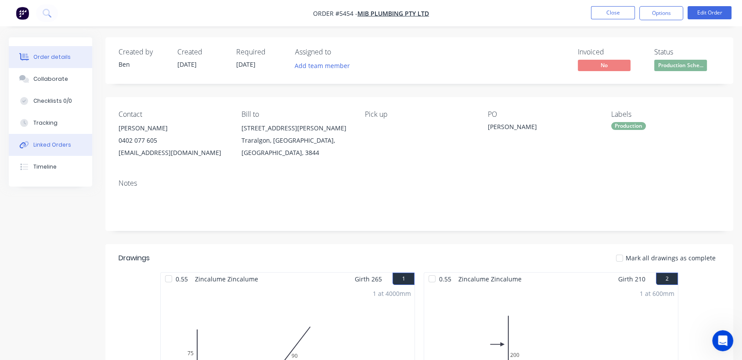
click at [64, 141] on div "Linked Orders" at bounding box center [52, 145] width 38 height 8
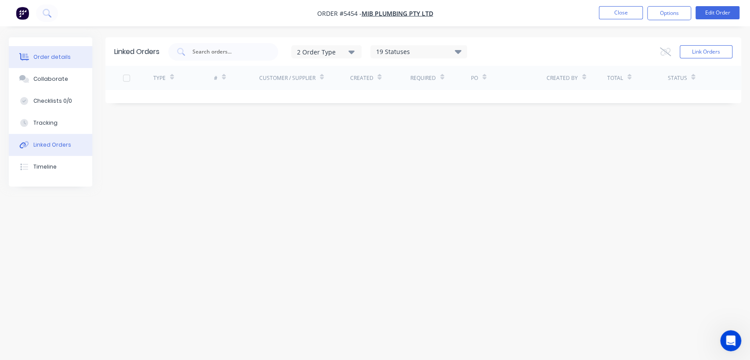
click at [58, 61] on button "Order details" at bounding box center [50, 57] width 83 height 22
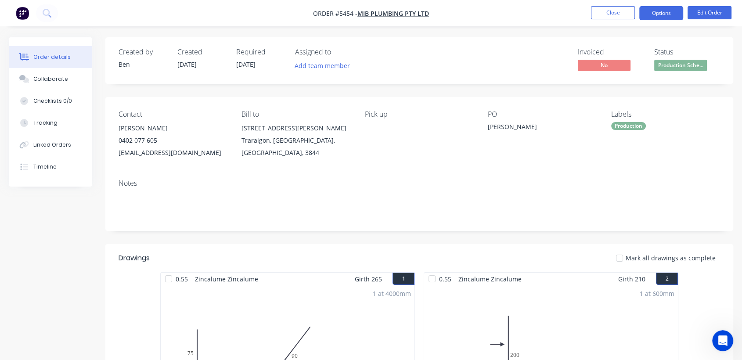
click at [674, 10] on button "Options" at bounding box center [661, 13] width 44 height 14
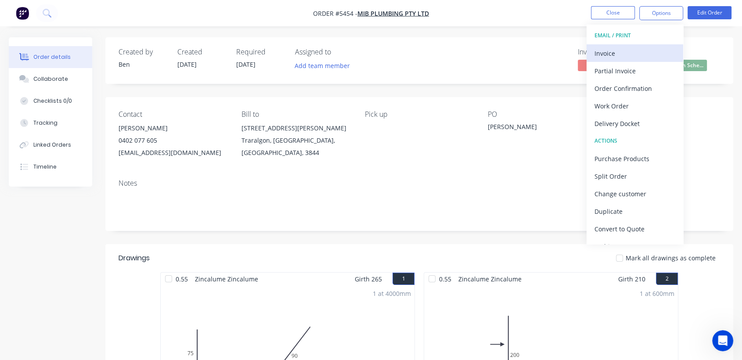
click at [618, 60] on button "Invoice" at bounding box center [635, 53] width 97 height 18
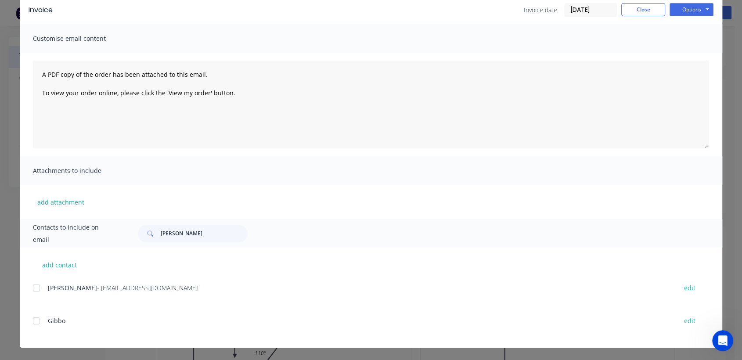
scroll to position [19, 0]
click at [30, 288] on div at bounding box center [37, 288] width 18 height 18
click at [698, 8] on button "Options" at bounding box center [692, 9] width 44 height 13
click at [692, 53] on button "Email" at bounding box center [698, 54] width 56 height 14
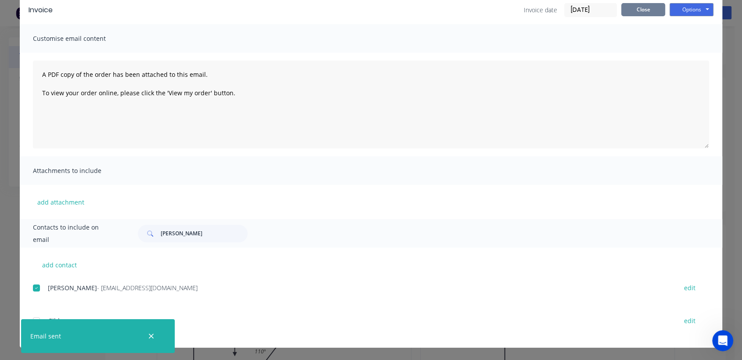
click at [649, 6] on button "Close" at bounding box center [643, 9] width 44 height 13
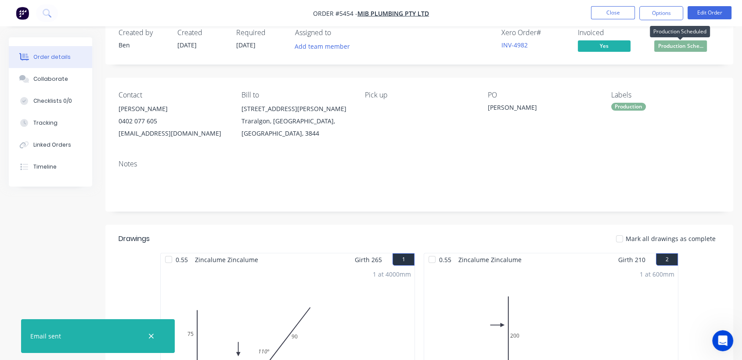
click at [690, 48] on span "Production Sche..." at bounding box center [680, 45] width 53 height 11
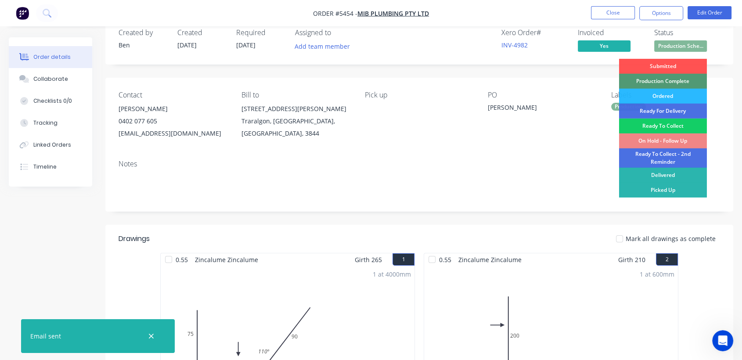
click at [642, 122] on div "Ready To Collect" at bounding box center [663, 126] width 88 height 15
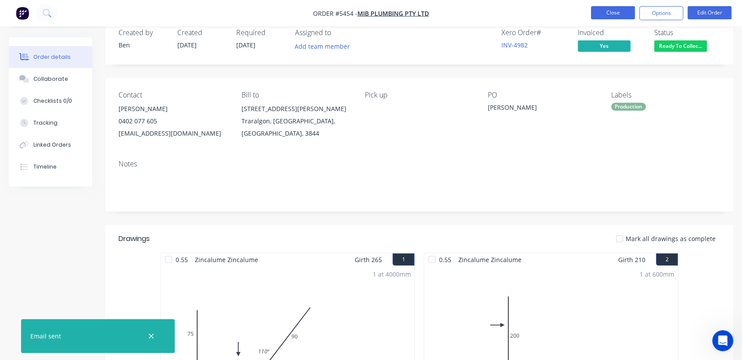
click at [618, 13] on button "Close" at bounding box center [613, 12] width 44 height 13
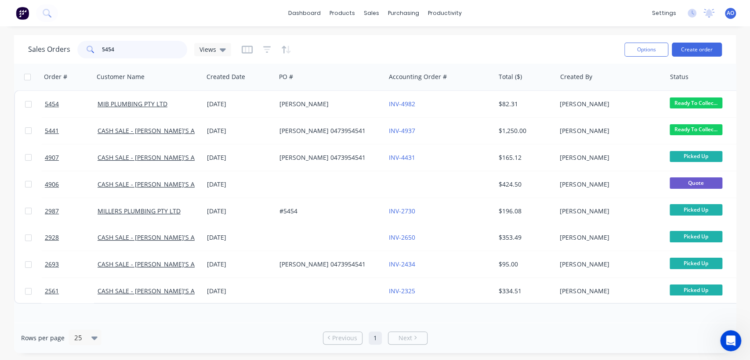
click at [138, 50] on input "5454" at bounding box center [145, 50] width 86 height 18
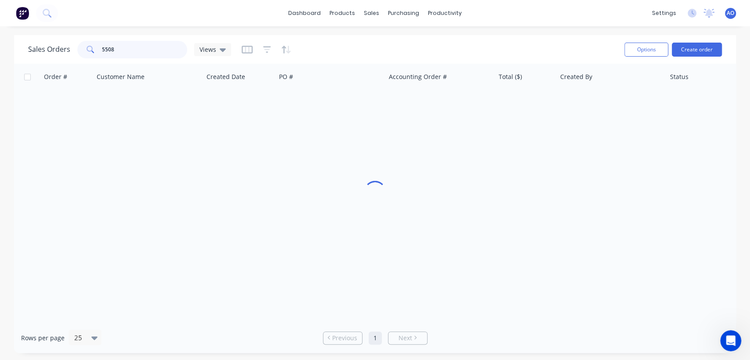
type input "5508"
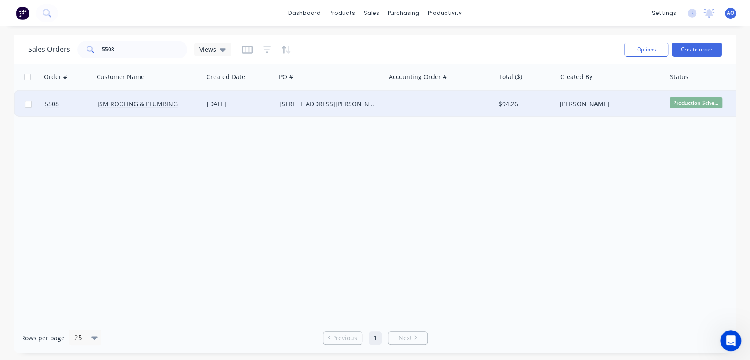
click at [391, 96] on div at bounding box center [439, 104] width 109 height 26
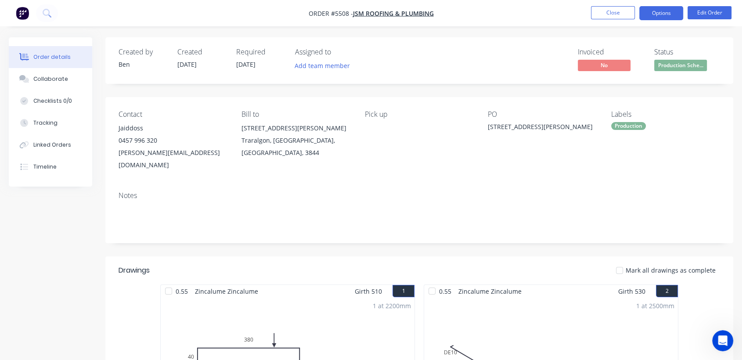
click at [664, 18] on button "Options" at bounding box center [661, 13] width 44 height 14
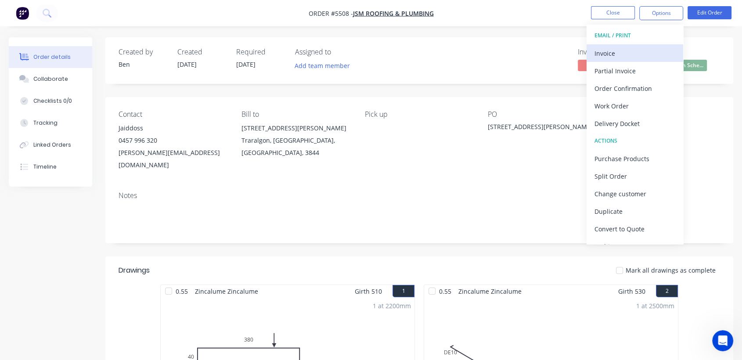
click at [620, 55] on div "Invoice" at bounding box center [635, 53] width 81 height 13
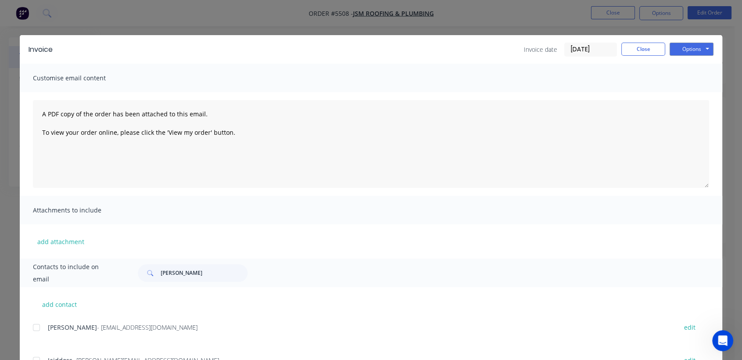
click at [32, 328] on div at bounding box center [37, 328] width 18 height 18
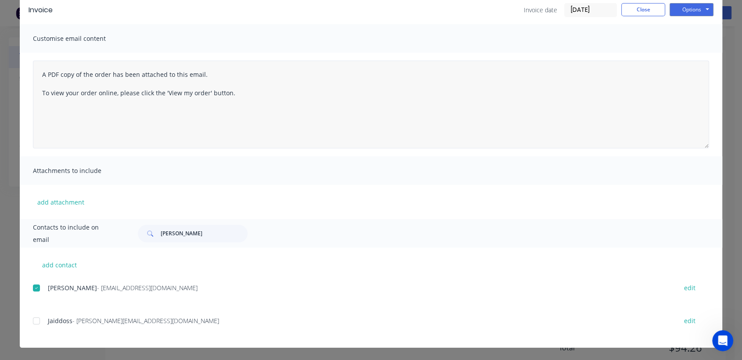
scroll to position [225, 0]
click at [694, 9] on button "Options" at bounding box center [692, 9] width 44 height 13
click at [681, 51] on button "Email" at bounding box center [698, 54] width 56 height 14
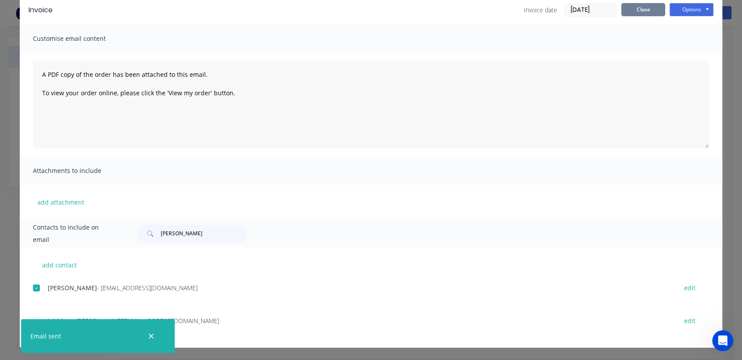
click at [644, 6] on button "Close" at bounding box center [643, 9] width 44 height 13
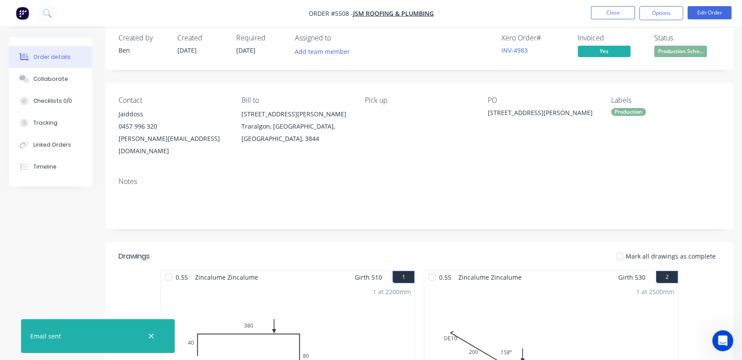
scroll to position [0, 0]
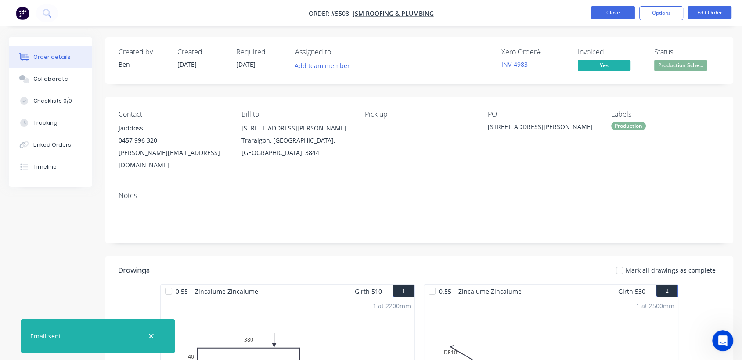
click at [616, 10] on button "Close" at bounding box center [613, 12] width 44 height 13
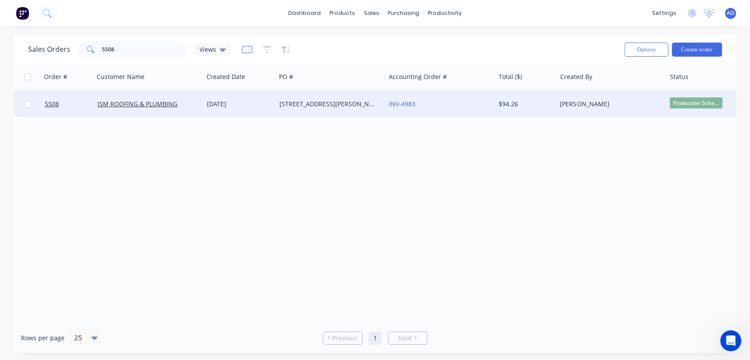
click at [696, 105] on span "Production Sche..." at bounding box center [695, 102] width 53 height 11
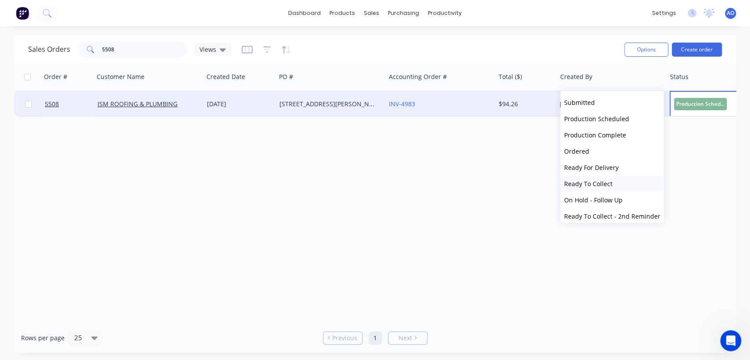
click at [600, 180] on span "Ready To Collect" at bounding box center [588, 184] width 48 height 8
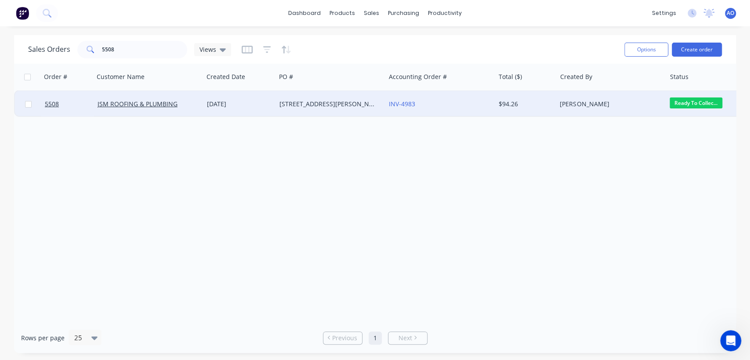
click at [356, 101] on div "[STREET_ADDRESS][PERSON_NAME]" at bounding box center [327, 104] width 97 height 9
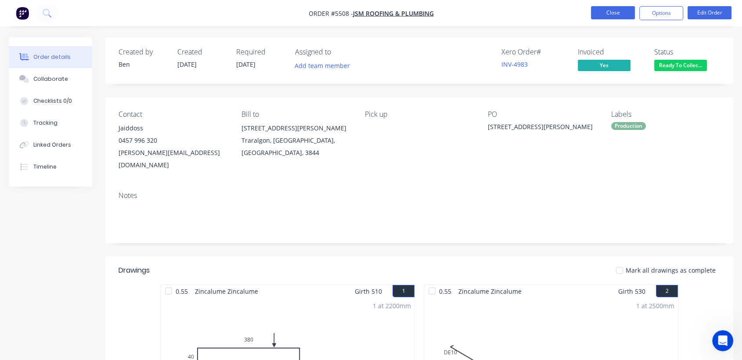
click at [613, 12] on button "Close" at bounding box center [613, 12] width 44 height 13
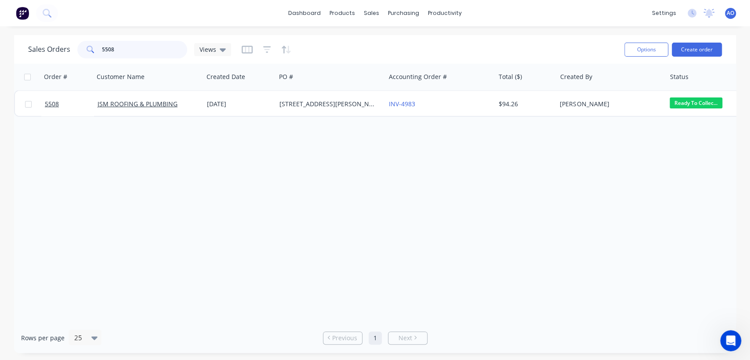
click at [154, 50] on input "5508" at bounding box center [145, 50] width 86 height 18
type input "5527"
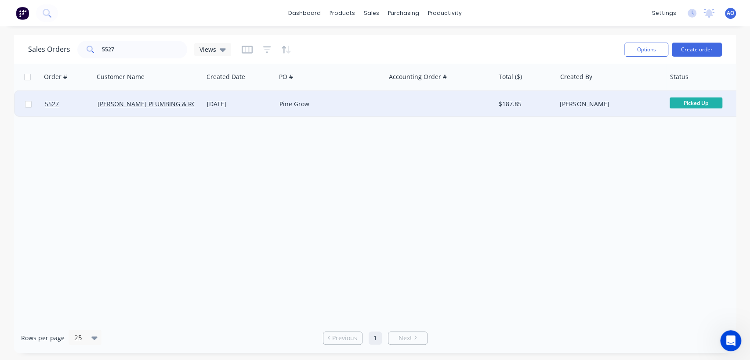
click at [376, 101] on div "Pine Grow" at bounding box center [327, 104] width 97 height 9
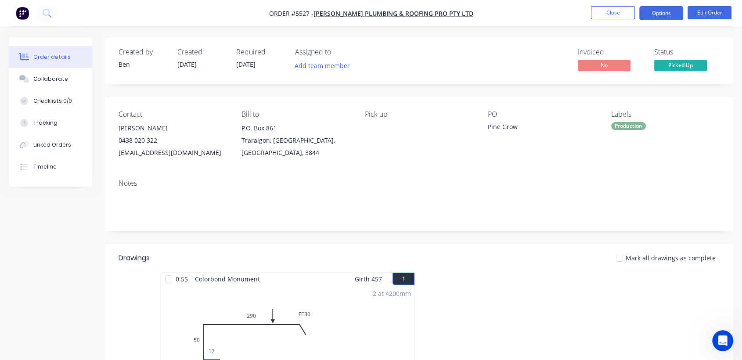
click at [649, 11] on button "Options" at bounding box center [661, 13] width 44 height 14
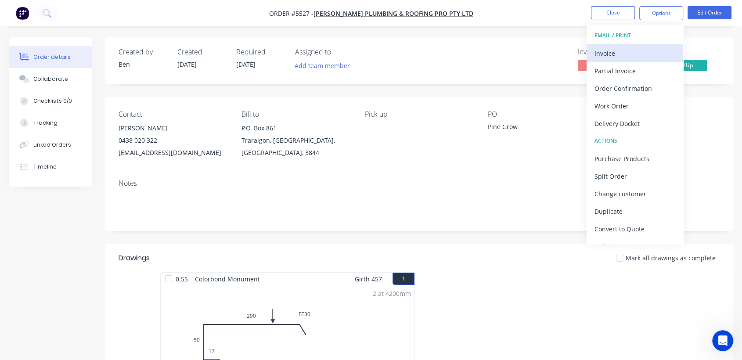
click at [611, 50] on div "Invoice" at bounding box center [635, 53] width 81 height 13
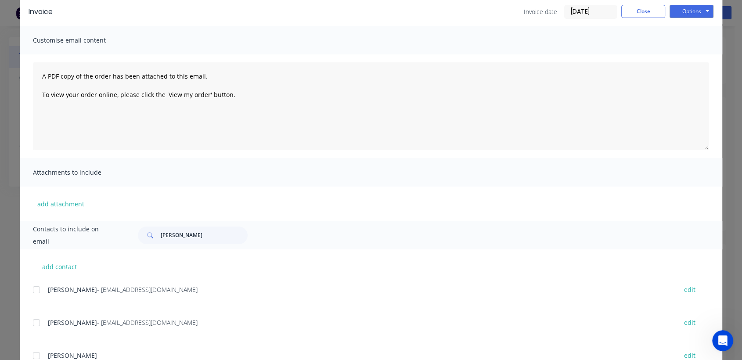
scroll to position [39, 0]
click at [32, 321] on div at bounding box center [37, 322] width 18 height 18
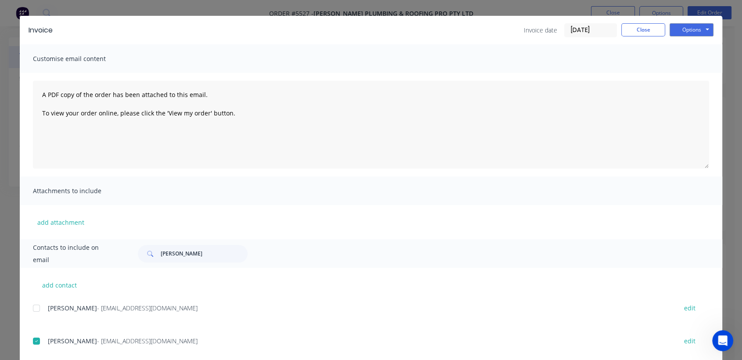
scroll to position [0, 0]
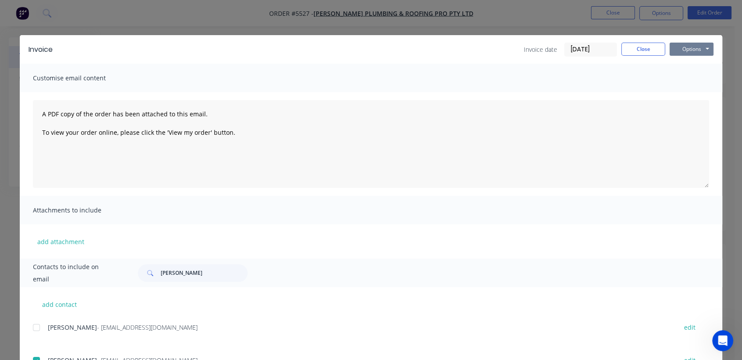
click at [685, 50] on button "Options" at bounding box center [692, 49] width 44 height 13
click at [685, 93] on button "Email" at bounding box center [698, 94] width 56 height 14
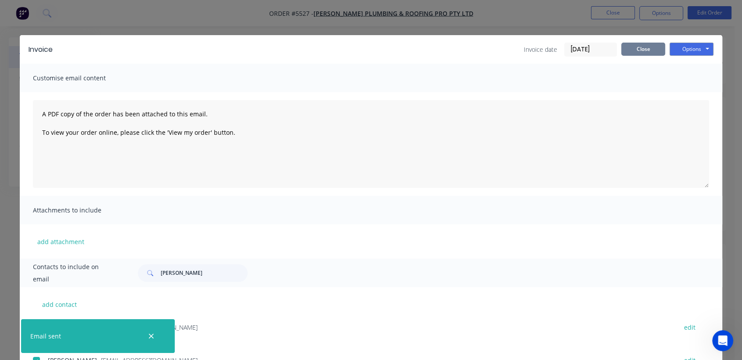
click at [640, 47] on button "Close" at bounding box center [643, 49] width 44 height 13
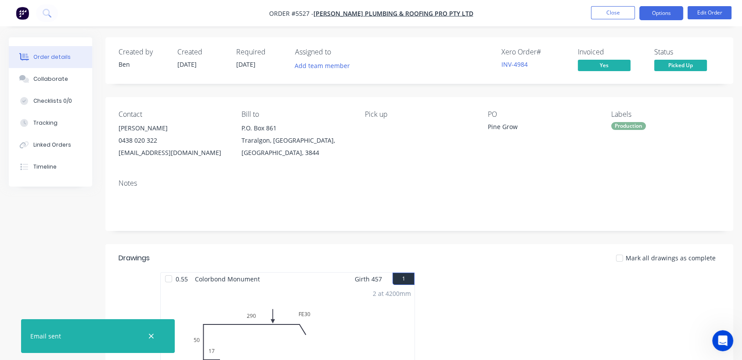
click at [647, 15] on button "Options" at bounding box center [661, 13] width 44 height 14
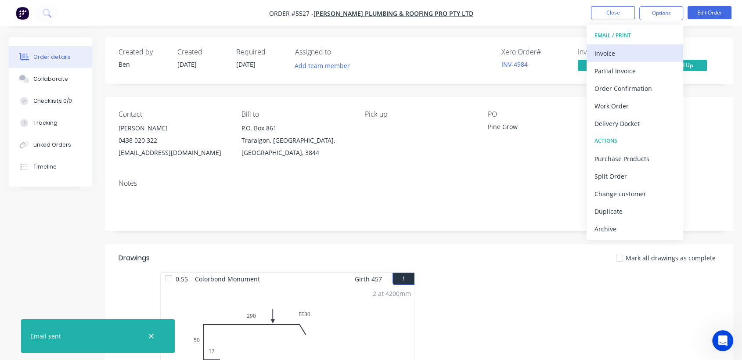
click at [619, 49] on div "Invoice" at bounding box center [635, 53] width 81 height 13
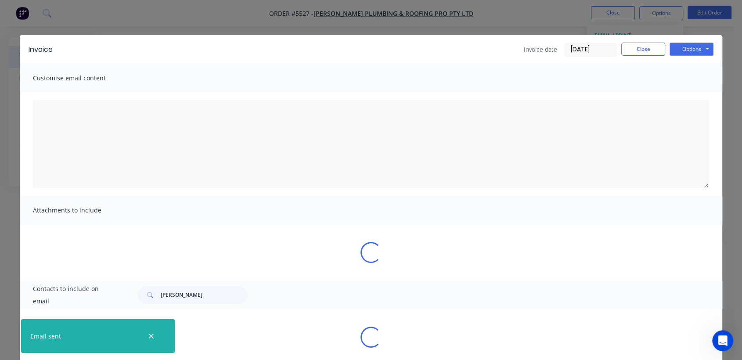
type textarea "A PDF copy of the order has been attached to this email. To view your order onl…"
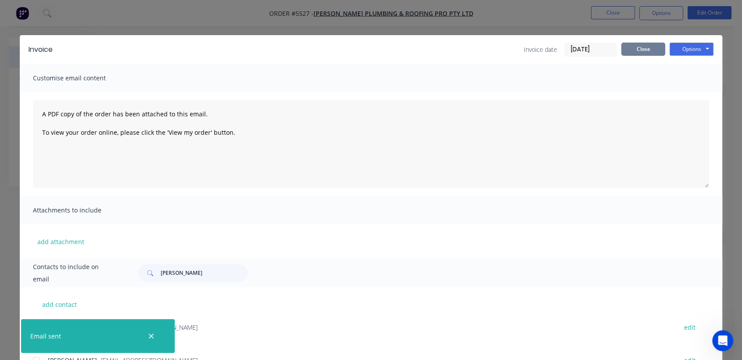
drag, startPoint x: 619, startPoint y: 49, endPoint x: 387, endPoint y: 219, distance: 287.4
click at [387, 219] on div "Invoice Invoice date [DATE] Close Options Preview Print Email Customise email c…" at bounding box center [371, 310] width 703 height 550
click at [696, 49] on button "Options" at bounding box center [692, 49] width 44 height 13
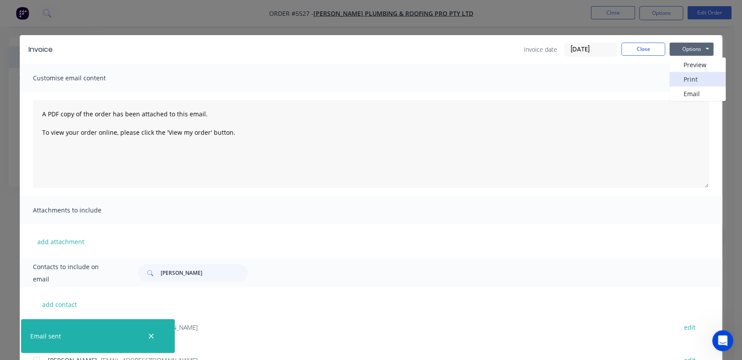
click at [681, 81] on button "Print" at bounding box center [698, 79] width 56 height 14
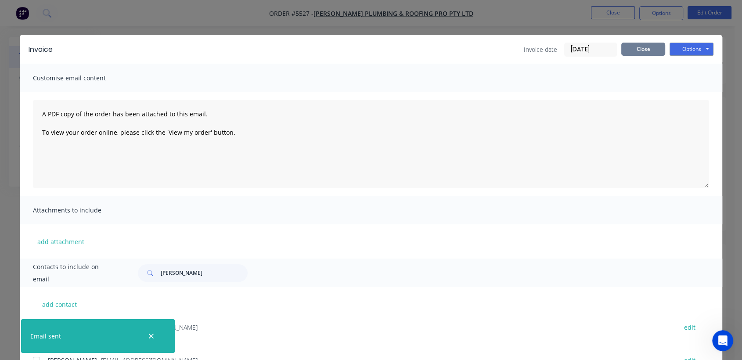
click at [640, 52] on button "Close" at bounding box center [643, 49] width 44 height 13
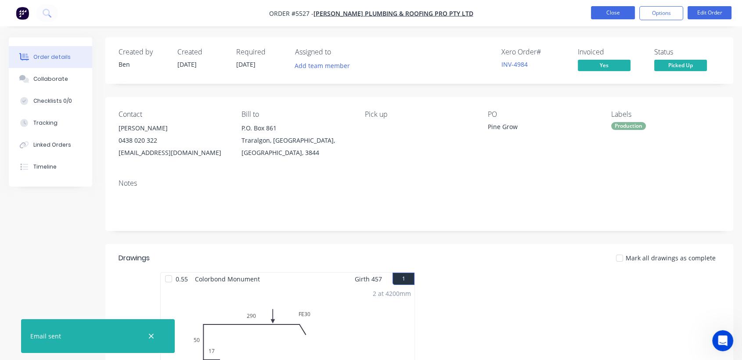
click at [612, 15] on button "Close" at bounding box center [613, 12] width 44 height 13
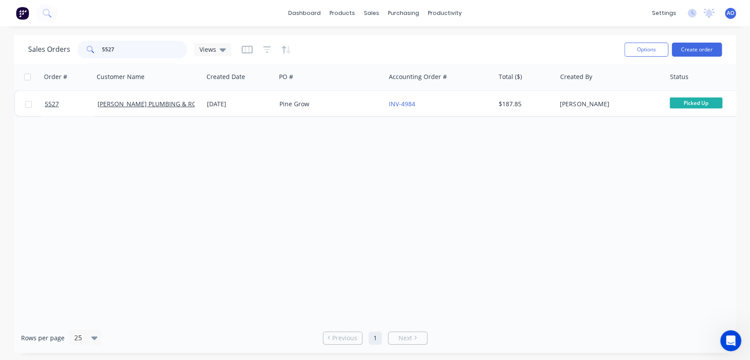
click at [110, 50] on input "5527" at bounding box center [145, 50] width 86 height 18
type input "5512"
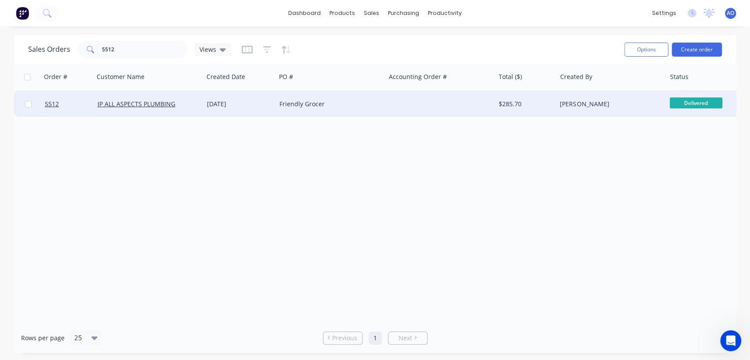
click at [388, 100] on div at bounding box center [439, 104] width 109 height 26
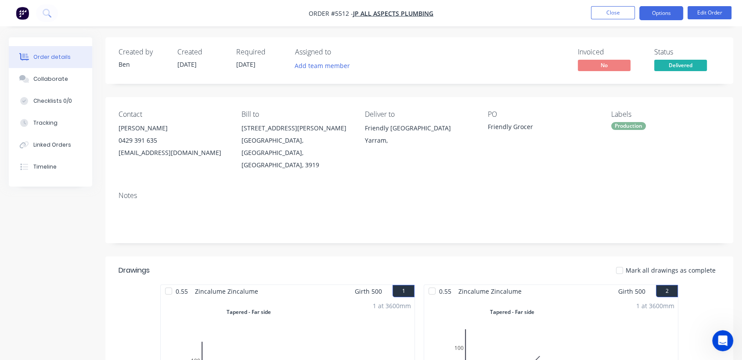
click at [661, 14] on button "Options" at bounding box center [661, 13] width 44 height 14
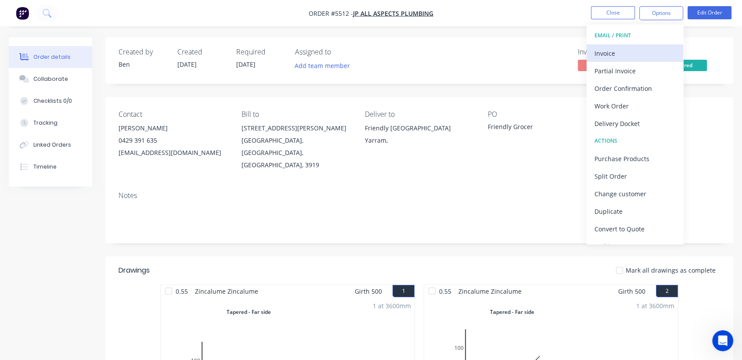
click at [612, 48] on div "Invoice" at bounding box center [635, 53] width 81 height 13
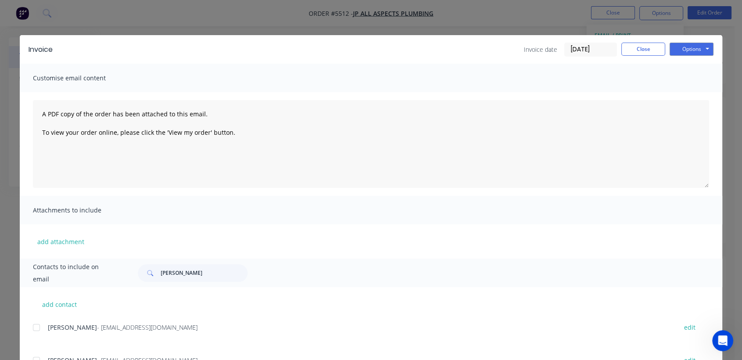
scroll to position [19, 0]
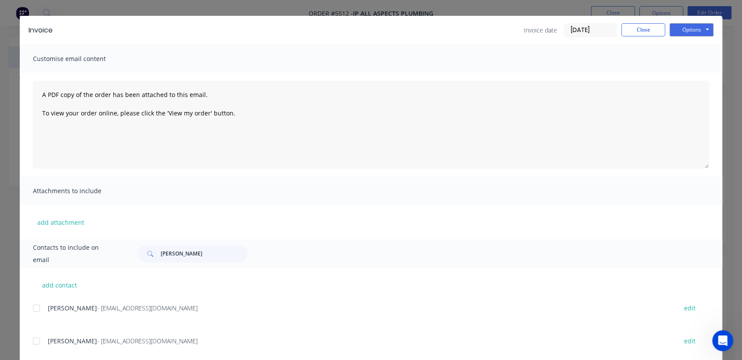
click at [38, 343] on div at bounding box center [37, 341] width 18 height 18
click at [679, 32] on button "Options" at bounding box center [692, 29] width 44 height 13
click at [691, 73] on button "Email" at bounding box center [698, 74] width 56 height 14
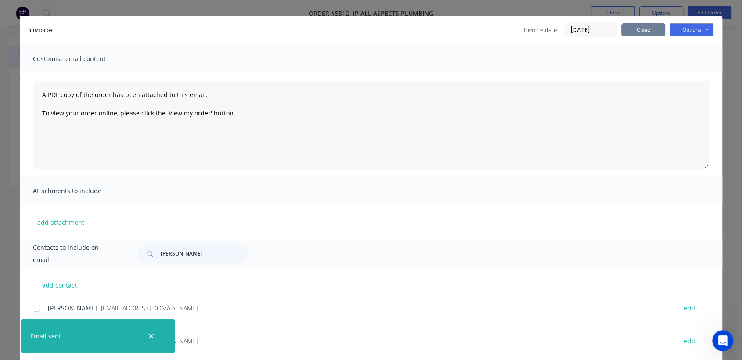
click at [644, 24] on button "Close" at bounding box center [643, 29] width 44 height 13
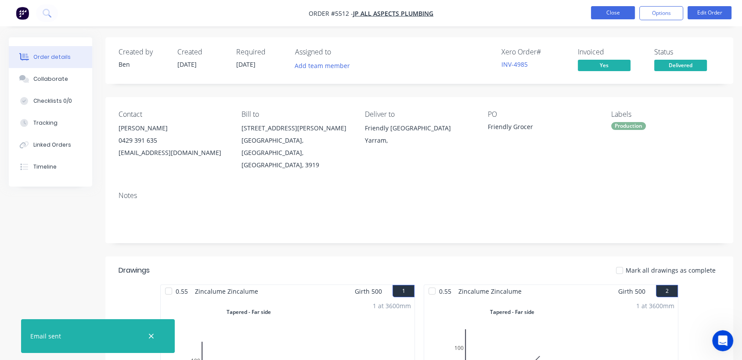
click at [602, 8] on button "Close" at bounding box center [613, 12] width 44 height 13
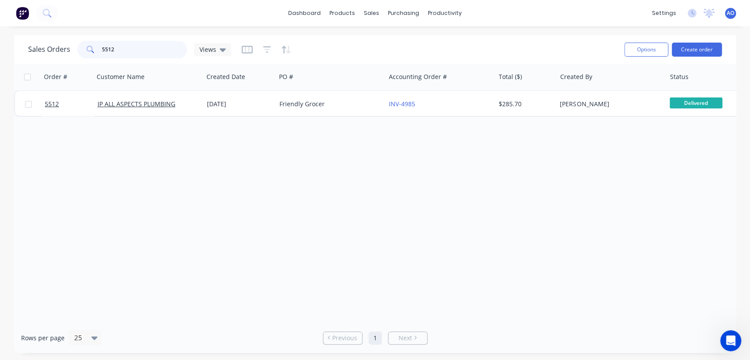
click at [151, 51] on input "5512" at bounding box center [145, 50] width 86 height 18
type input "5514"
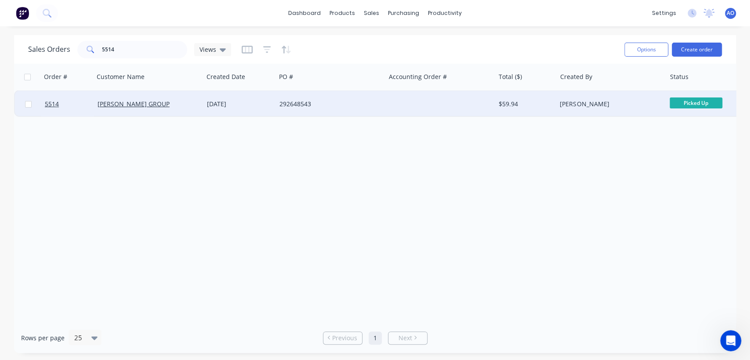
click at [361, 106] on div "292648543" at bounding box center [327, 104] width 97 height 9
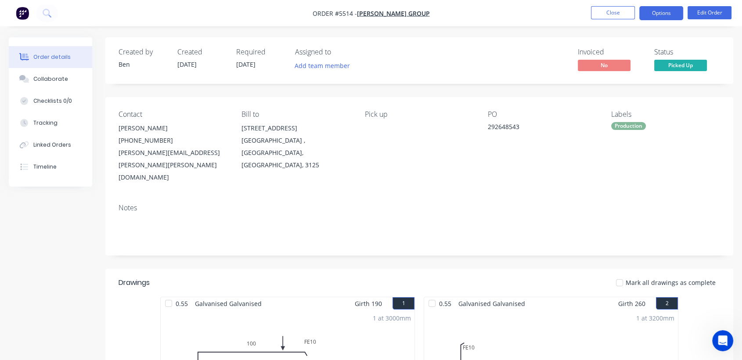
click at [663, 15] on button "Options" at bounding box center [661, 13] width 44 height 14
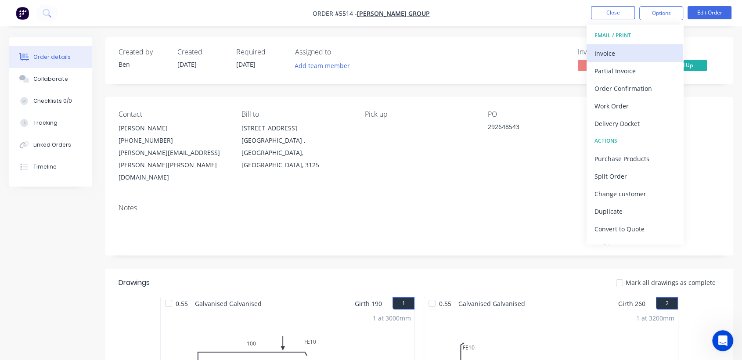
click at [634, 53] on div "Invoice" at bounding box center [635, 53] width 81 height 13
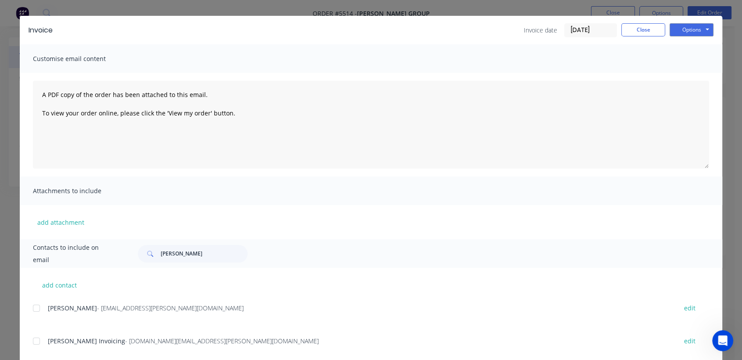
scroll to position [39, 0]
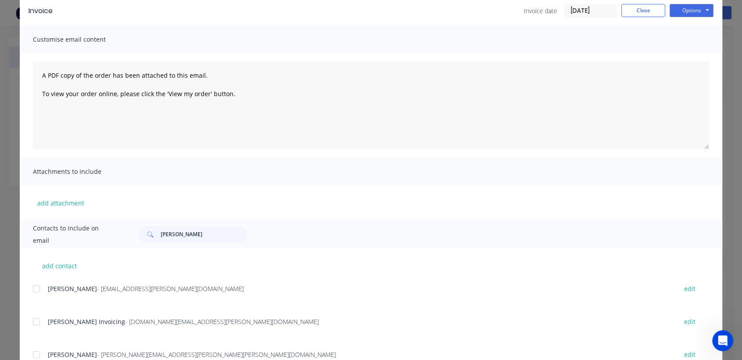
click at [33, 322] on div at bounding box center [37, 322] width 18 height 18
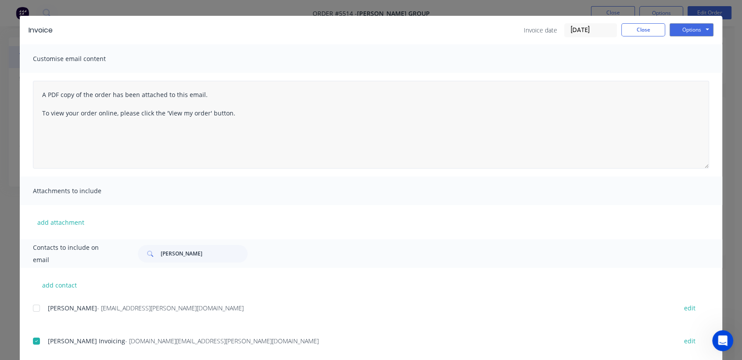
scroll to position [0, 0]
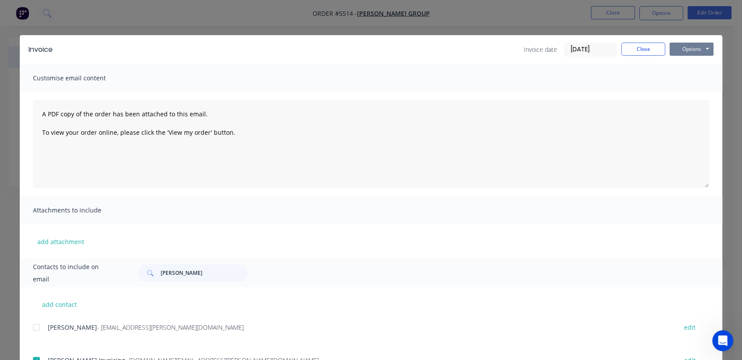
click at [687, 49] on button "Options" at bounding box center [692, 49] width 44 height 13
click at [689, 96] on button "Email" at bounding box center [698, 94] width 56 height 14
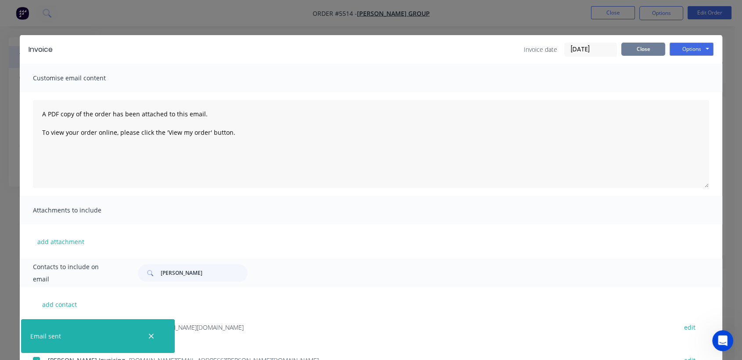
click at [646, 47] on button "Close" at bounding box center [643, 49] width 44 height 13
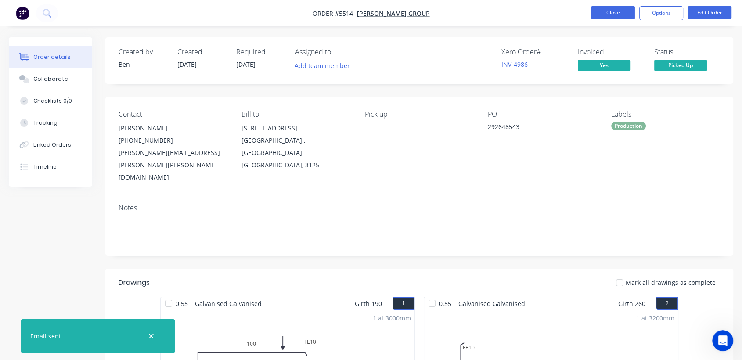
click at [625, 13] on button "Close" at bounding box center [613, 12] width 44 height 13
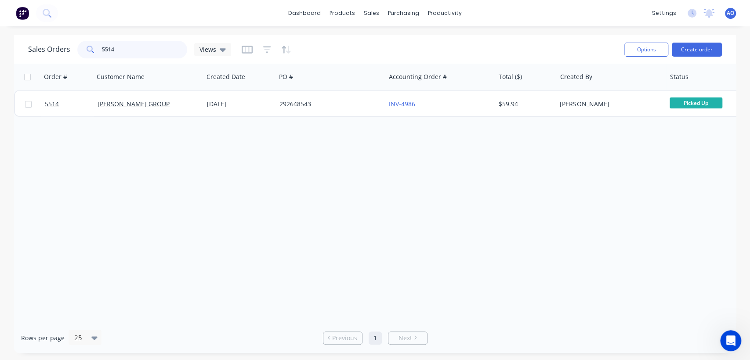
click at [125, 50] on input "5514" at bounding box center [145, 50] width 86 height 18
type input "5507"
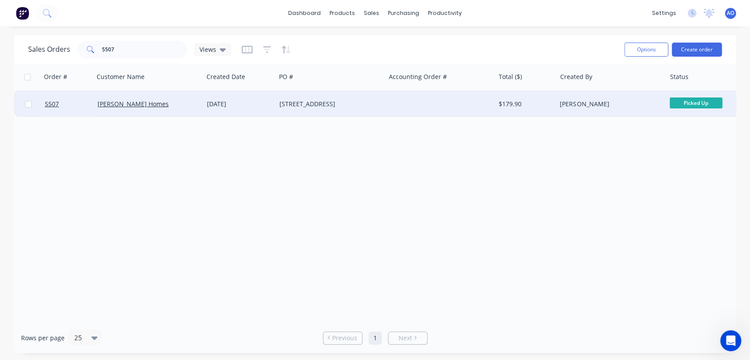
click at [387, 107] on div at bounding box center [439, 104] width 109 height 26
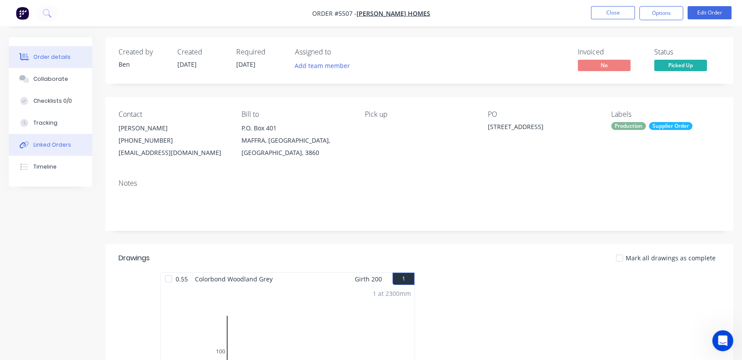
click at [56, 150] on button "Linked Orders" at bounding box center [50, 145] width 83 height 22
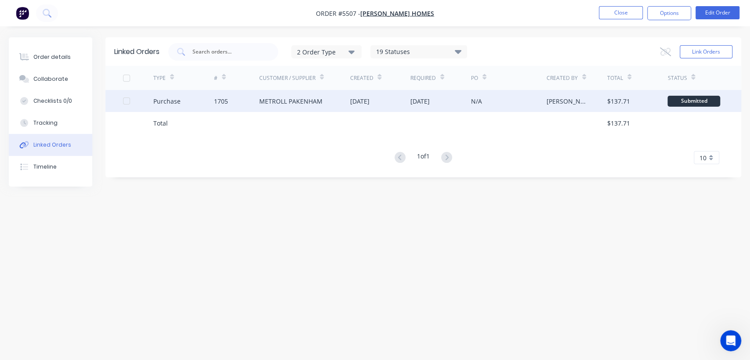
click at [512, 108] on div "N/A" at bounding box center [509, 101] width 76 height 22
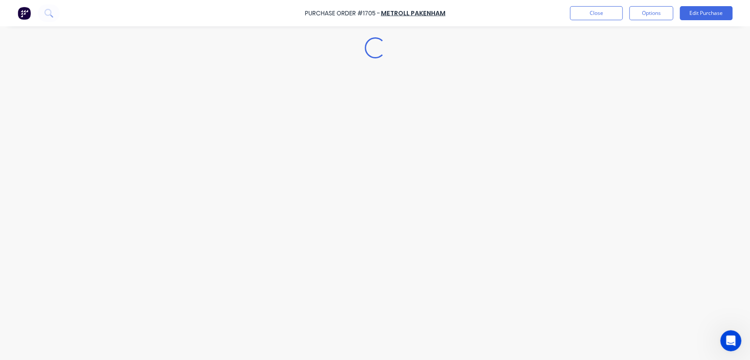
type textarea "x"
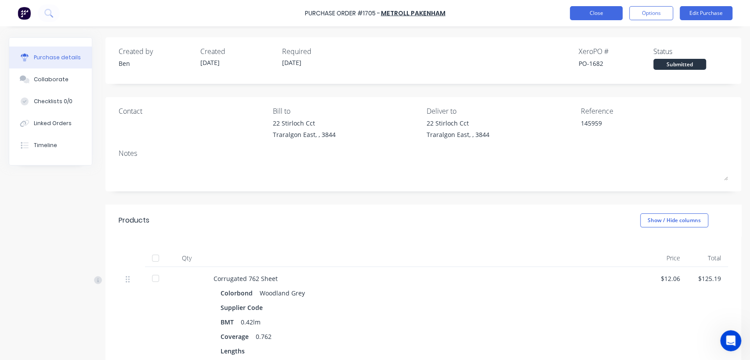
click at [591, 13] on button "Close" at bounding box center [596, 13] width 53 height 14
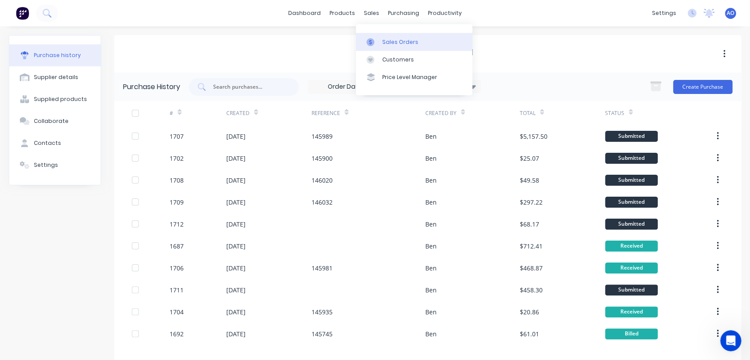
click at [402, 41] on div "Sales Orders" at bounding box center [400, 42] width 36 height 8
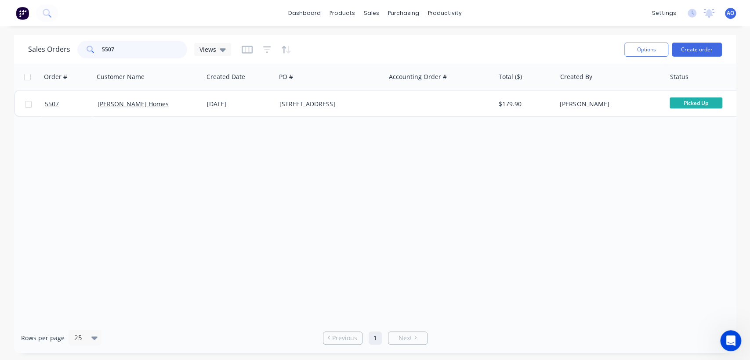
click at [157, 42] on input "5507" at bounding box center [145, 50] width 86 height 18
type input "5506"
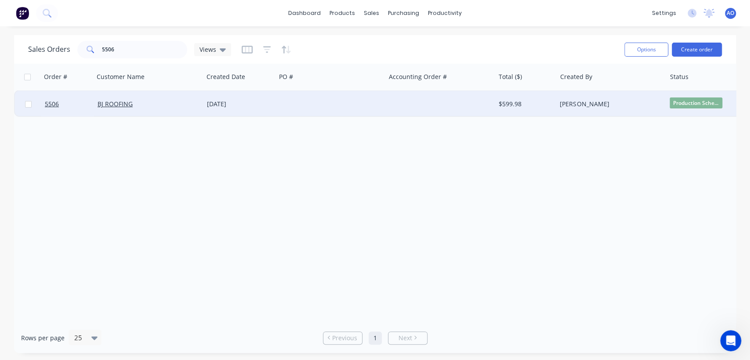
click at [259, 106] on div "[DATE]" at bounding box center [239, 104] width 65 height 9
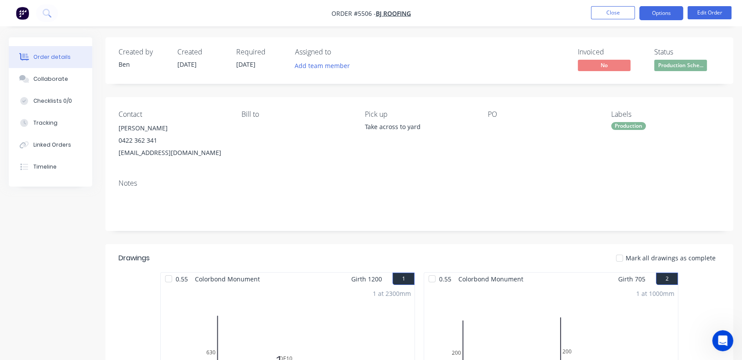
click at [659, 11] on button "Options" at bounding box center [661, 13] width 44 height 14
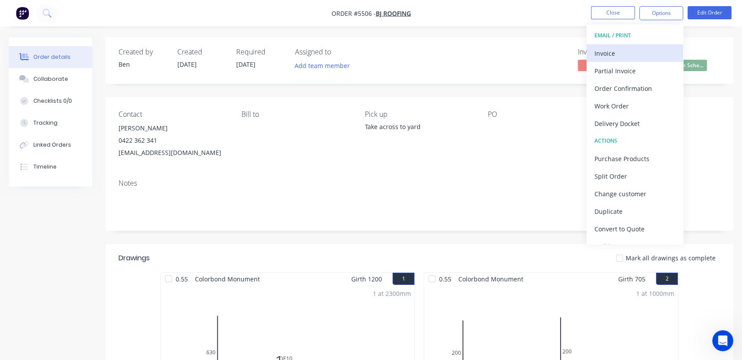
click at [605, 47] on div "Invoice" at bounding box center [635, 53] width 81 height 13
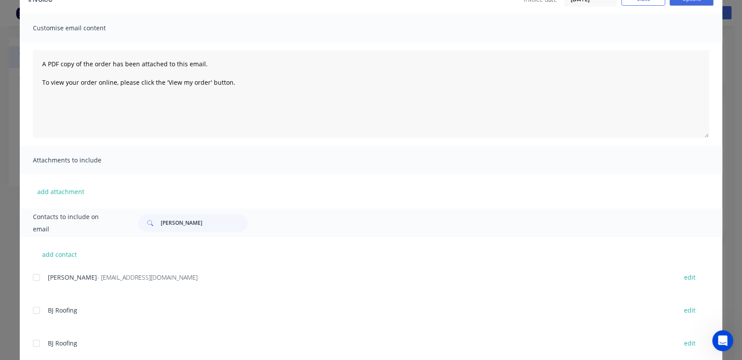
scroll to position [72, 0]
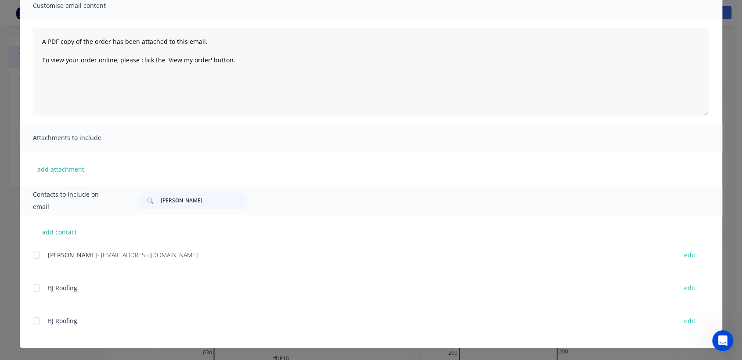
click at [32, 254] on div at bounding box center [37, 255] width 18 height 18
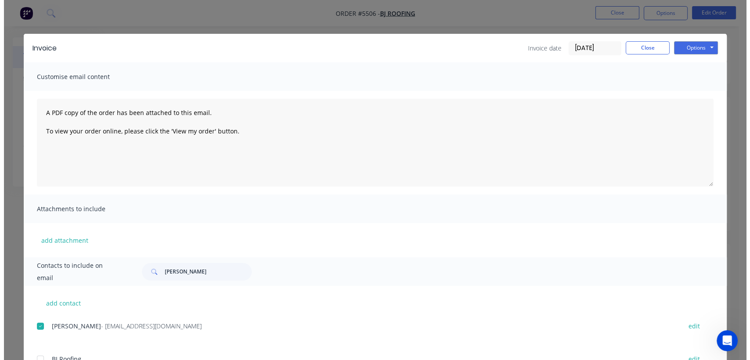
scroll to position [0, 0]
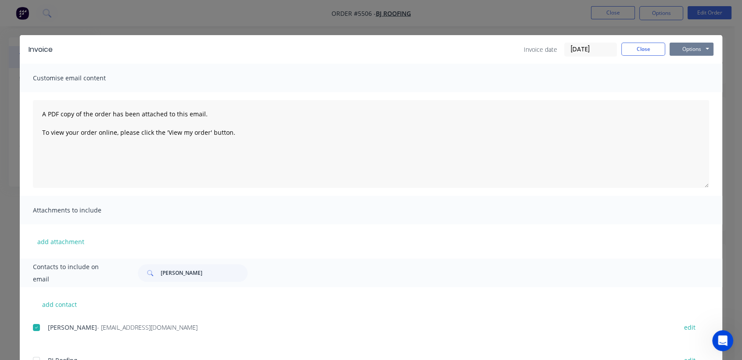
click at [695, 47] on button "Options" at bounding box center [692, 49] width 44 height 13
click at [685, 92] on button "Email" at bounding box center [698, 94] width 56 height 14
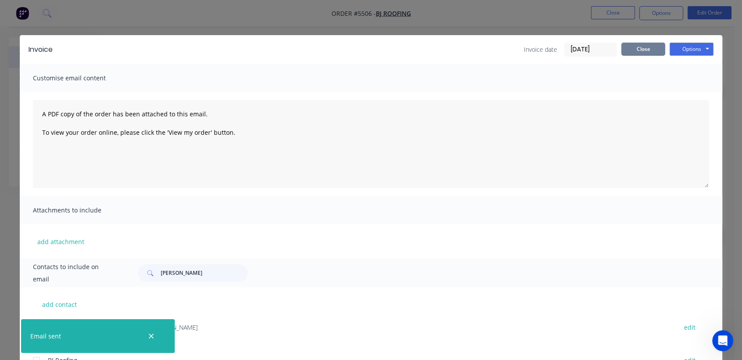
click at [635, 47] on button "Close" at bounding box center [643, 49] width 44 height 13
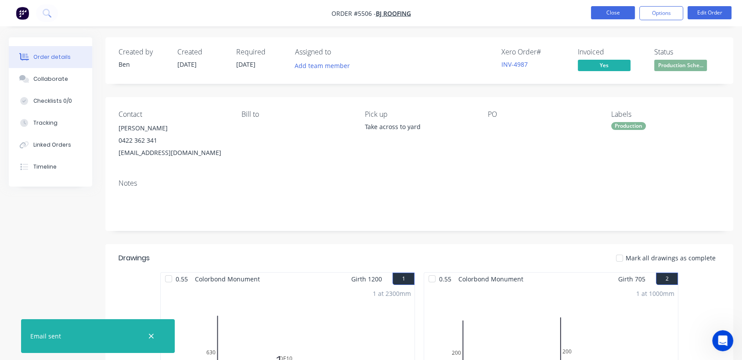
click at [616, 18] on button "Close" at bounding box center [613, 12] width 44 height 13
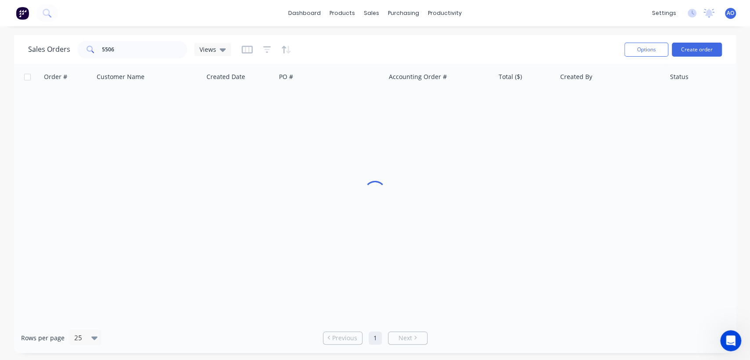
click at [616, 18] on div "dashboard products sales purchasing productivity dashboard products Product Cat…" at bounding box center [375, 13] width 750 height 26
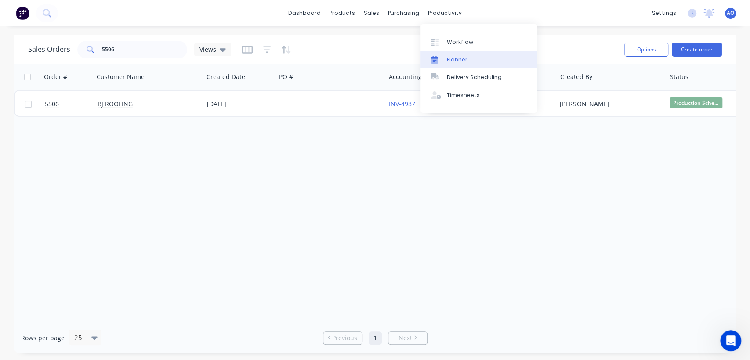
click at [463, 54] on link "Planner" at bounding box center [478, 60] width 116 height 18
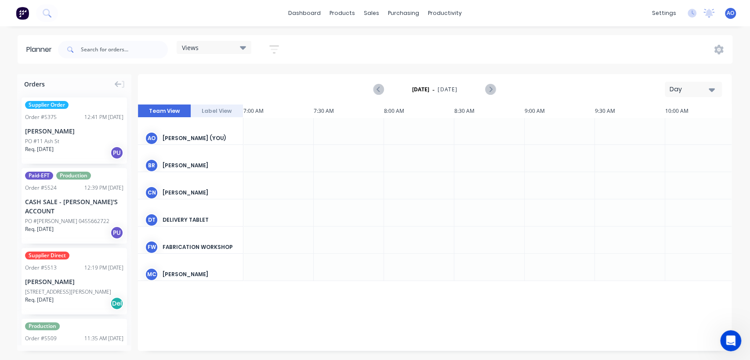
scroll to position [0, 703]
click at [711, 91] on icon "button" at bounding box center [711, 90] width 6 height 4
click at [672, 145] on div "Month" at bounding box center [677, 148] width 87 height 18
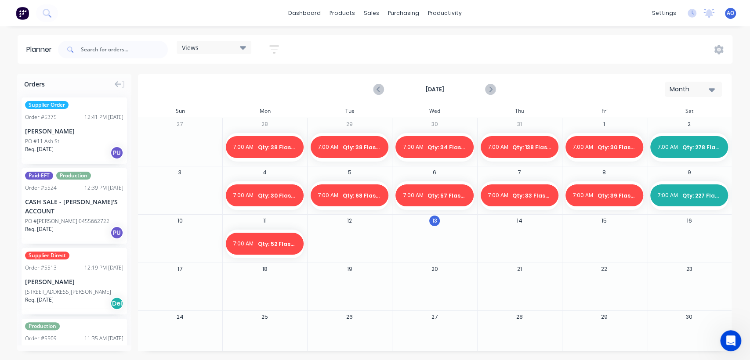
click at [353, 238] on div at bounding box center [349, 244] width 84 height 29
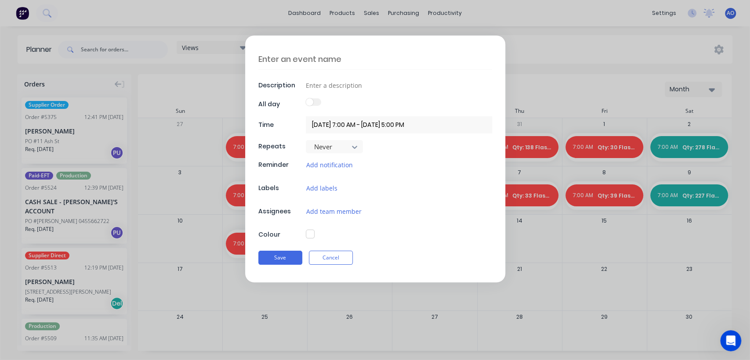
click at [302, 62] on textarea at bounding box center [375, 59] width 234 height 21
type textarea "x"
type textarea "Q"
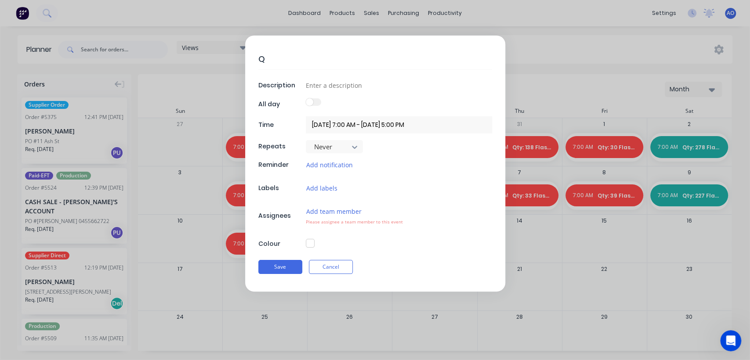
type textarea "x"
type textarea "Qt"
type textarea "x"
type textarea "Qty"
type textarea "x"
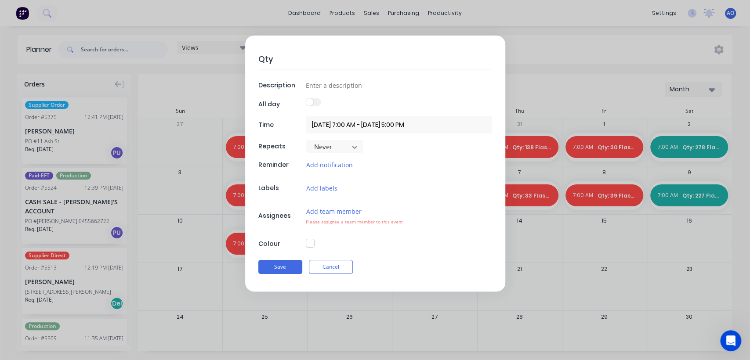
type textarea "Qty:"
type textarea "x"
type textarea "Qty:"
type textarea "x"
type textarea "Qty: 4"
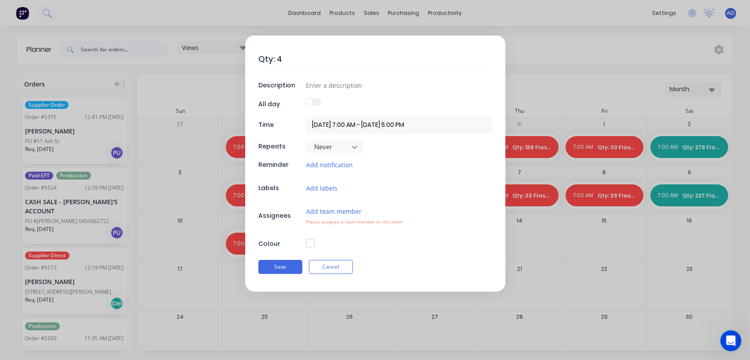
type textarea "x"
type textarea "Qty: 49"
type textarea "x"
type textarea "Qty: 49"
type textarea "x"
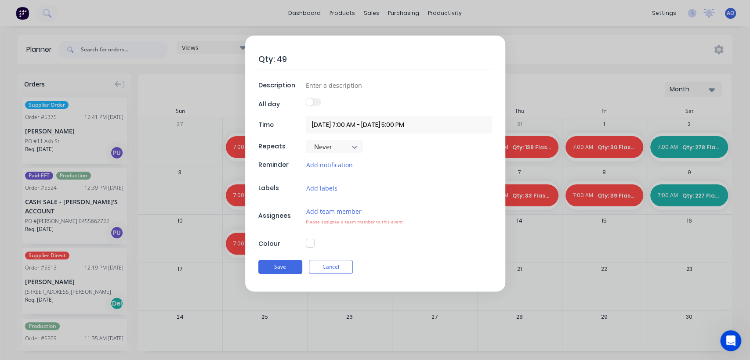
type textarea "Qty: 49 f"
type textarea "x"
type textarea "Qty: 49"
type textarea "x"
type textarea "Qty: 49 F"
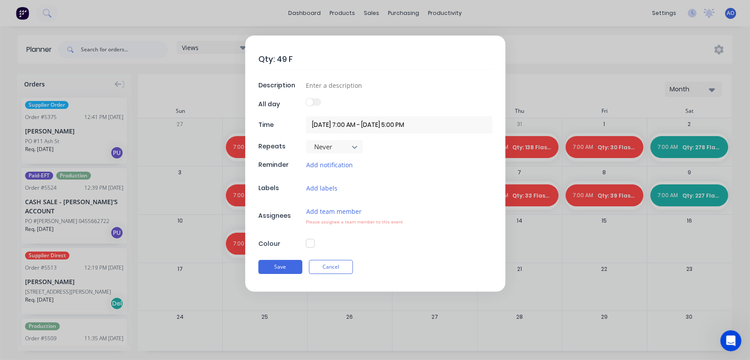
type textarea "x"
type textarea "Qty: 49 Fl"
type textarea "x"
type textarea "Qty: 49 Fla"
type textarea "x"
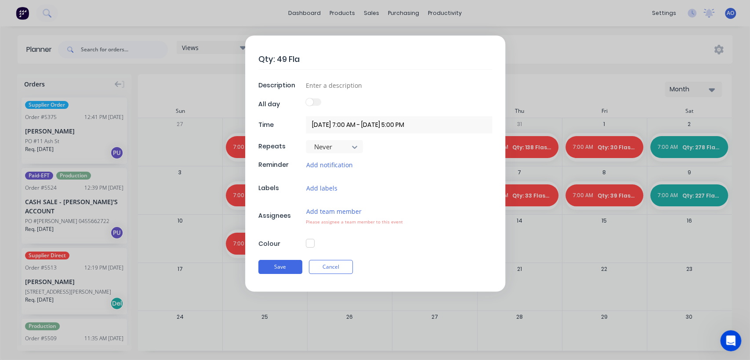
type textarea "Qty: 49 Flas"
type textarea "x"
type textarea "Qty: 49 Flash"
type textarea "x"
type textarea "Qty: 49 Flashi"
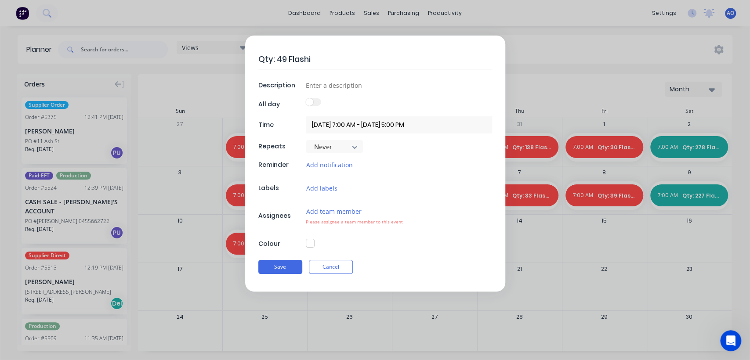
type textarea "x"
type textarea "Qty: 49 Flashin"
type textarea "x"
type textarea "Qty: 49 [MEDICAL_DATA]"
type textarea "x"
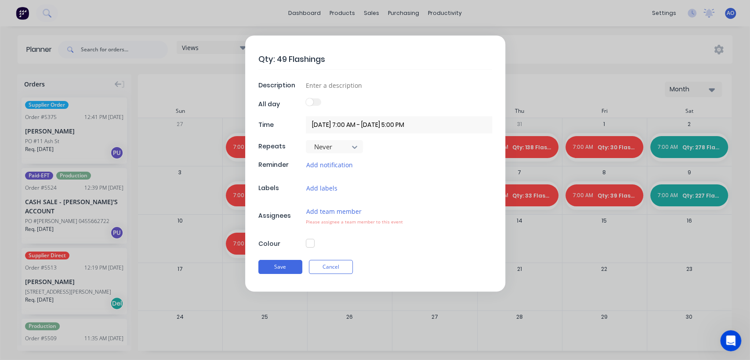
type textarea "Qty: 49 Flashings"
type textarea "x"
type input "Da"
type textarea "x"
type input "Dai"
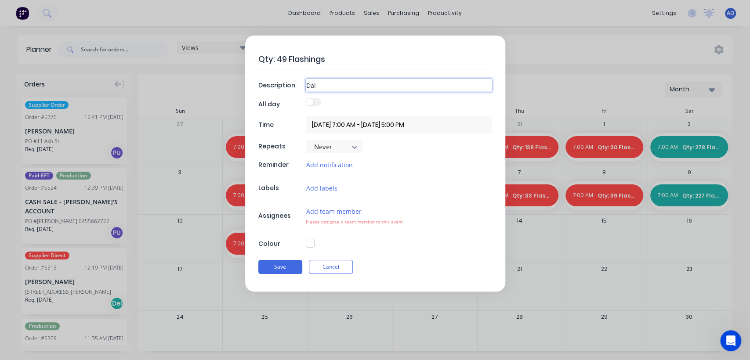
type textarea "x"
type input "Dail"
type textarea "x"
type input "Daily"
type textarea "x"
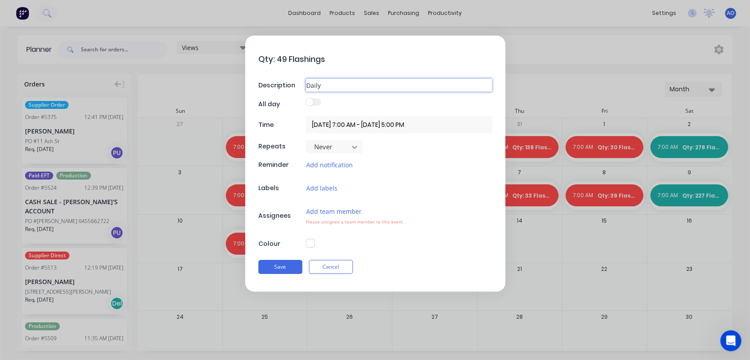
type input "Daily"
type textarea "x"
type input "Daily F"
type textarea "x"
type input "Daily Fl"
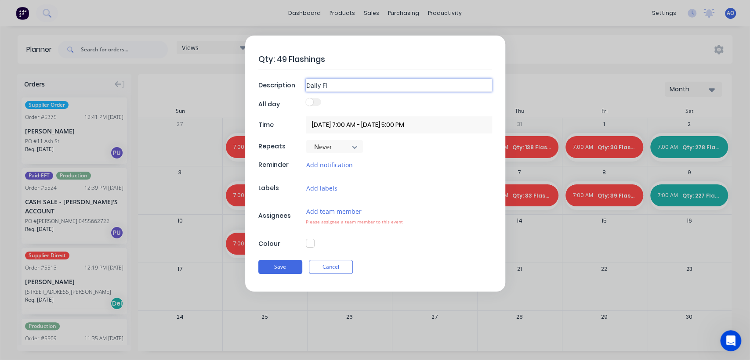
type textarea "x"
type input "Daily Fla"
type textarea "x"
type input "Daily Flas"
type textarea "x"
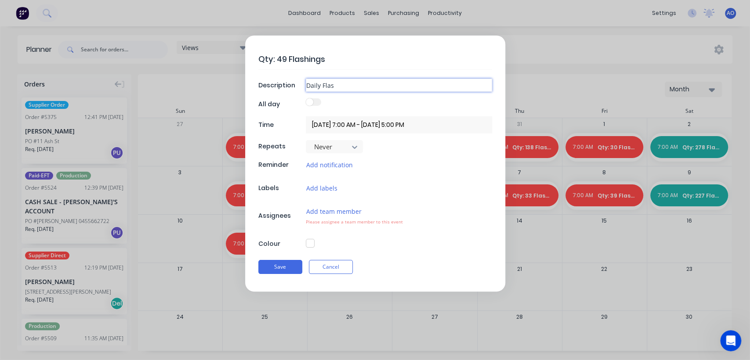
type input "Daily Flash"
type textarea "x"
type input "Daily Flashi"
type textarea "x"
type input "Daily [MEDICAL_DATA]"
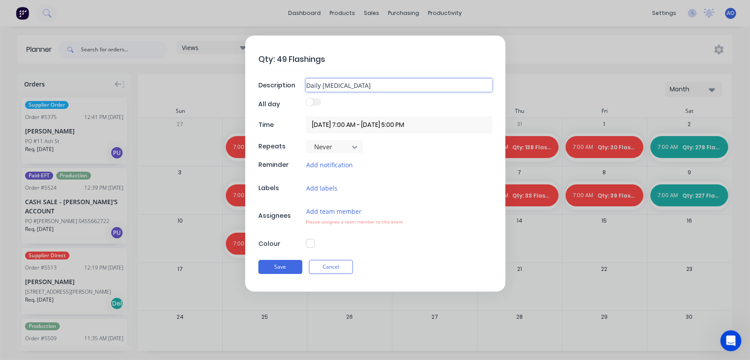
type textarea "x"
type input "Daily [MEDICAL_DATA]"
type textarea "x"
type input "Daily [MEDICAL_DATA] C"
type textarea "x"
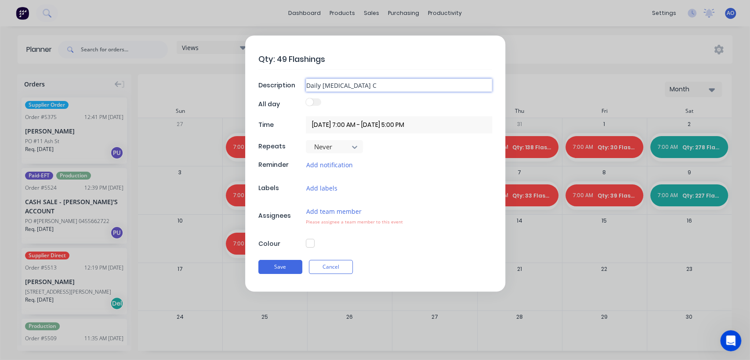
type input "Daily [MEDICAL_DATA] Co"
type textarea "x"
type input "Daily [MEDICAL_DATA] Cou"
type textarea "x"
type input "Daily [MEDICAL_DATA] Coum"
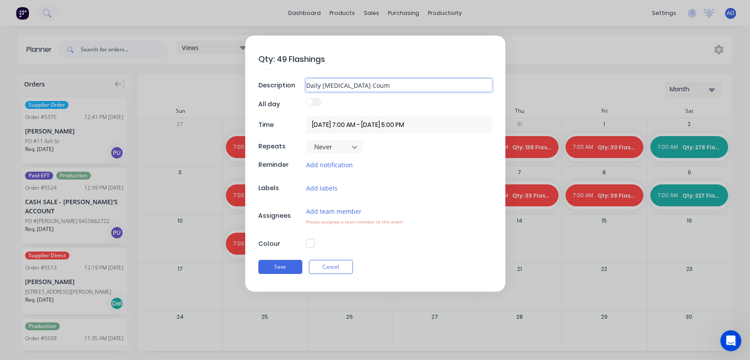
type textarea "x"
type input "Daily [MEDICAL_DATA] Coumt"
type textarea "x"
type input "Daily [MEDICAL_DATA] Coum"
type textarea "x"
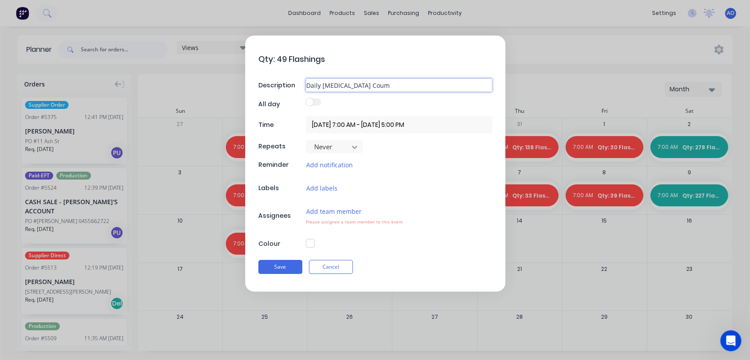
type input "Daily [MEDICAL_DATA] Cou"
type textarea "x"
type input "Daily [MEDICAL_DATA] Coun"
type textarea "x"
type input "Daily [MEDICAL_DATA] Count"
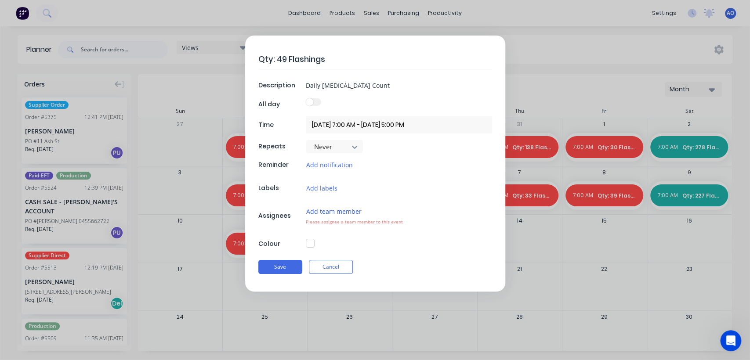
click at [350, 213] on button "Add team member" at bounding box center [334, 211] width 56 height 10
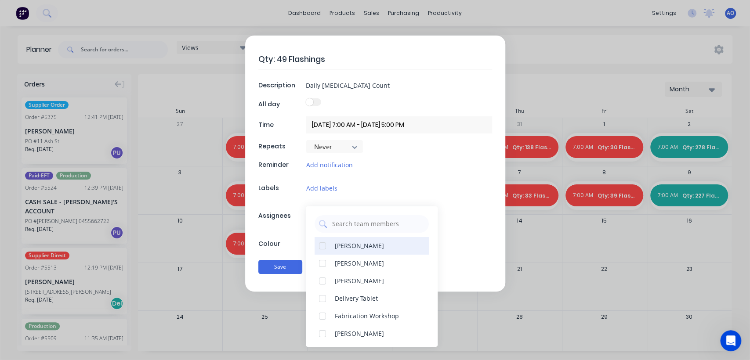
click at [335, 250] on div "[PERSON_NAME]" at bounding box center [359, 245] width 49 height 9
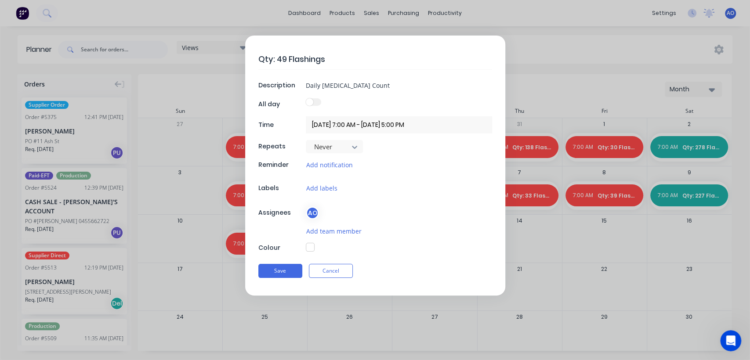
click at [283, 240] on div "Qty: 49 Flashings Description Daily [MEDICAL_DATA] Count All day Time [DATE] 7:…" at bounding box center [375, 166] width 260 height 260
click at [312, 247] on button "button" at bounding box center [310, 247] width 9 height 9
type textarea "x"
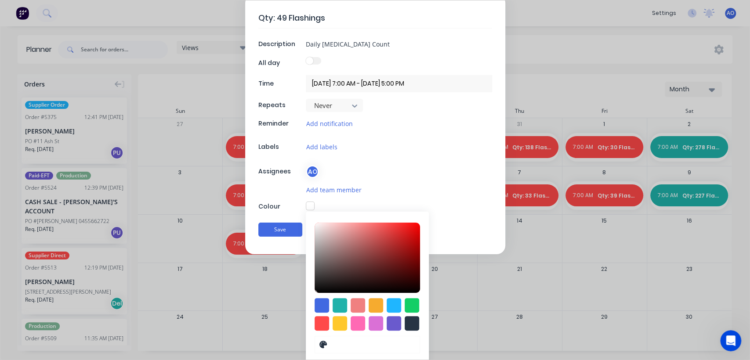
scroll to position [63, 0]
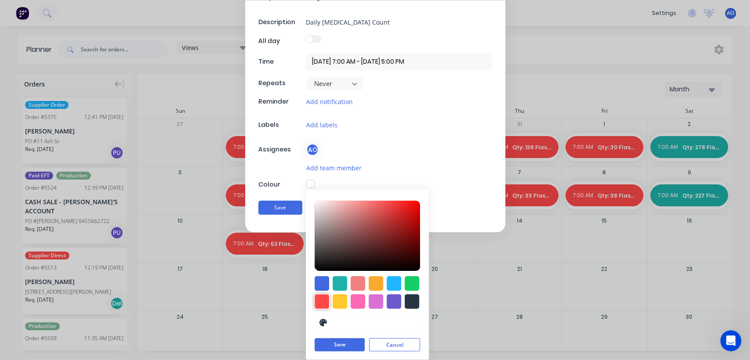
click at [318, 305] on div at bounding box center [321, 301] width 14 height 14
type input "#FF4949"
click at [345, 342] on button "Save" at bounding box center [339, 345] width 50 height 13
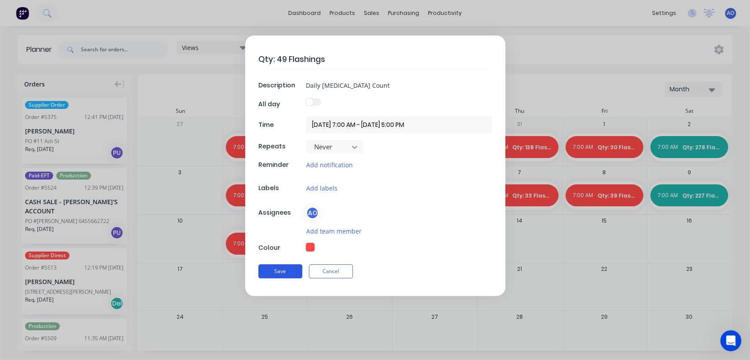
click at [286, 270] on button "Save" at bounding box center [280, 271] width 44 height 14
type textarea "x"
